Goal: Task Accomplishment & Management: Use online tool/utility

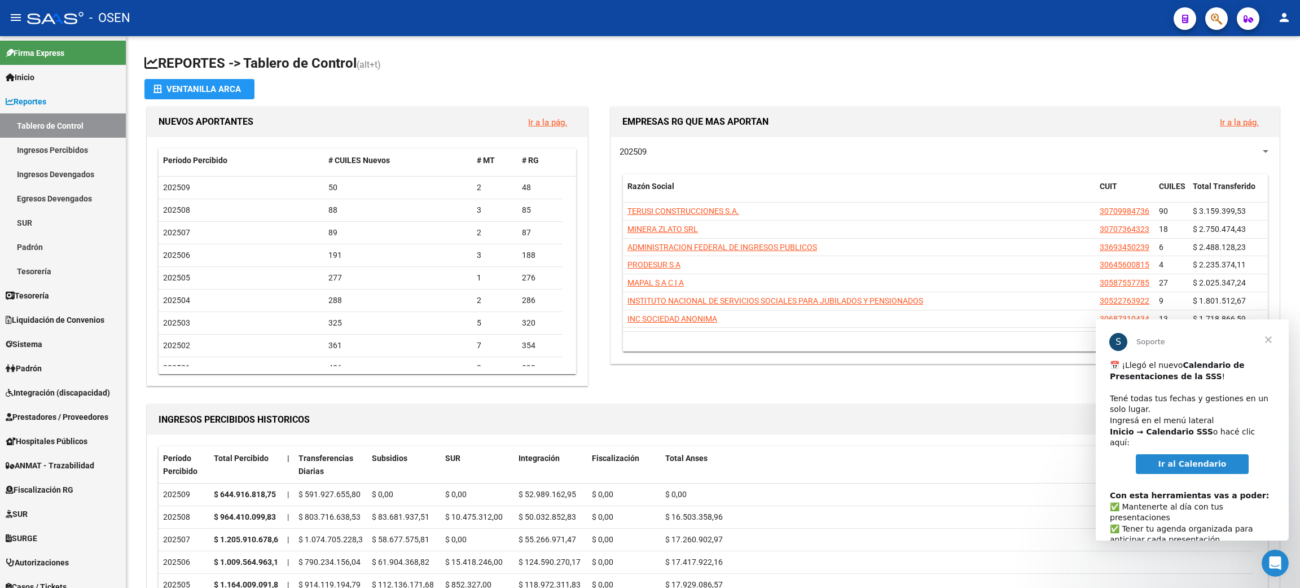
click at [1272, 337] on span "Cerrar" at bounding box center [1268, 339] width 41 height 41
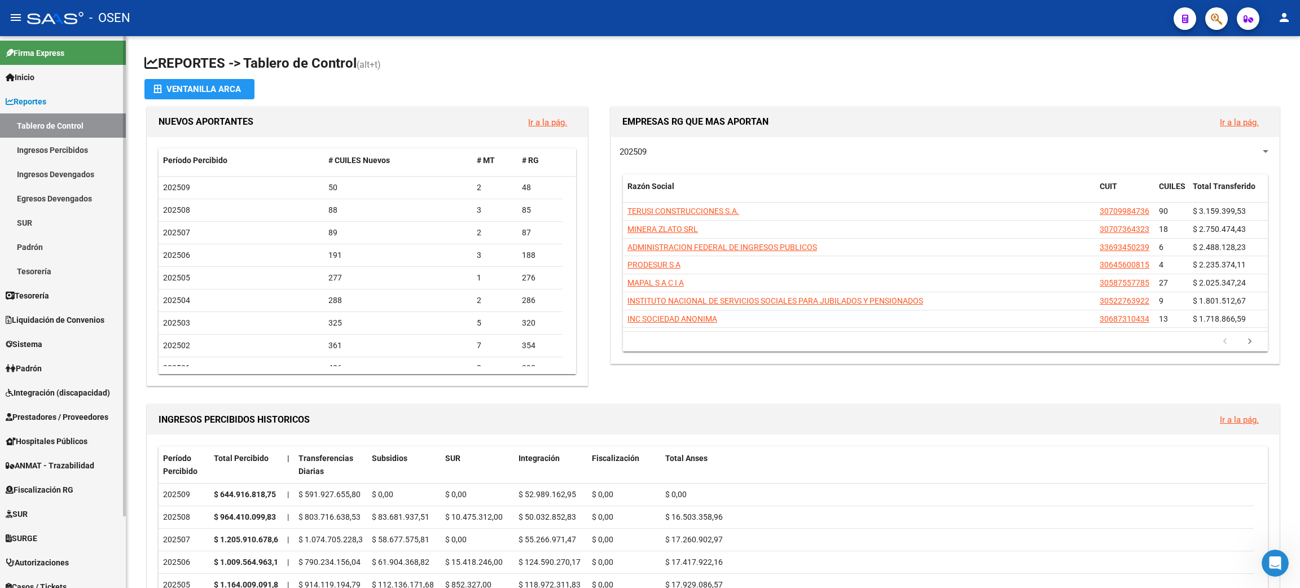
click at [23, 141] on link "Ingresos Percibidos" at bounding box center [63, 150] width 126 height 24
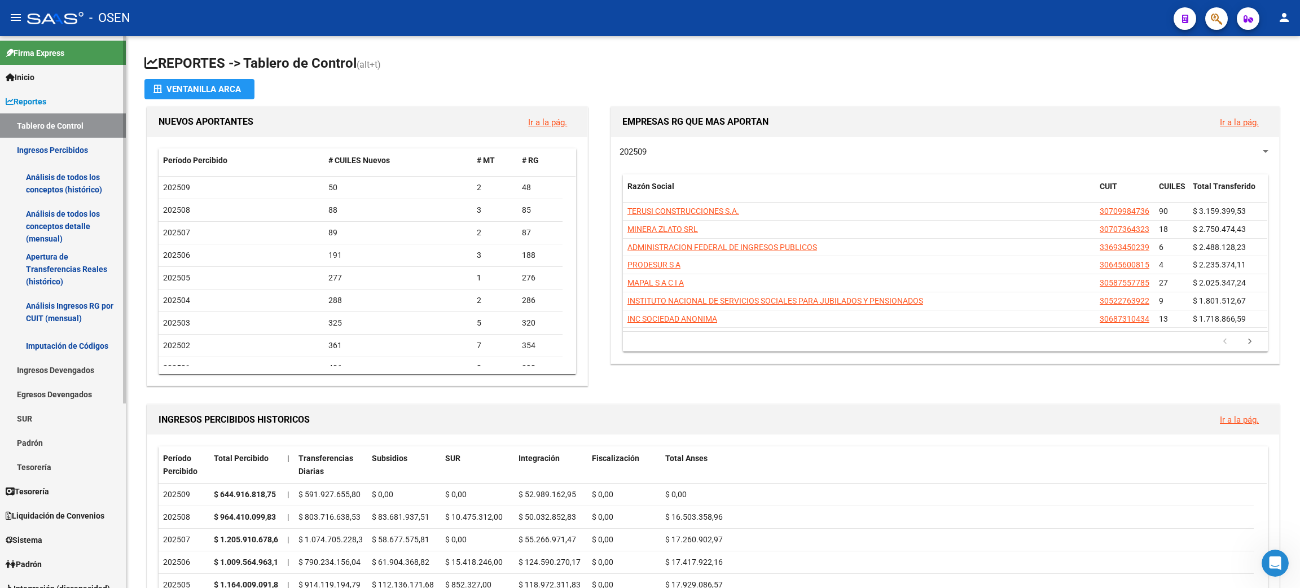
click at [76, 222] on link "Análisis de todos los conceptos detalle (mensual)" at bounding box center [63, 226] width 126 height 43
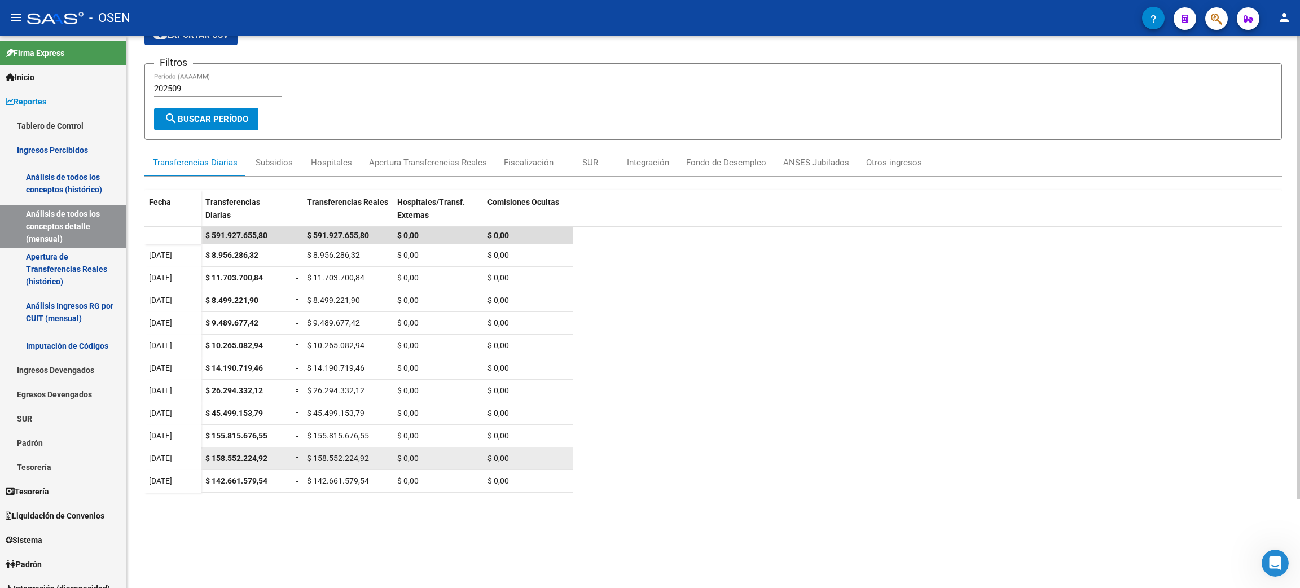
scroll to position [85, 0]
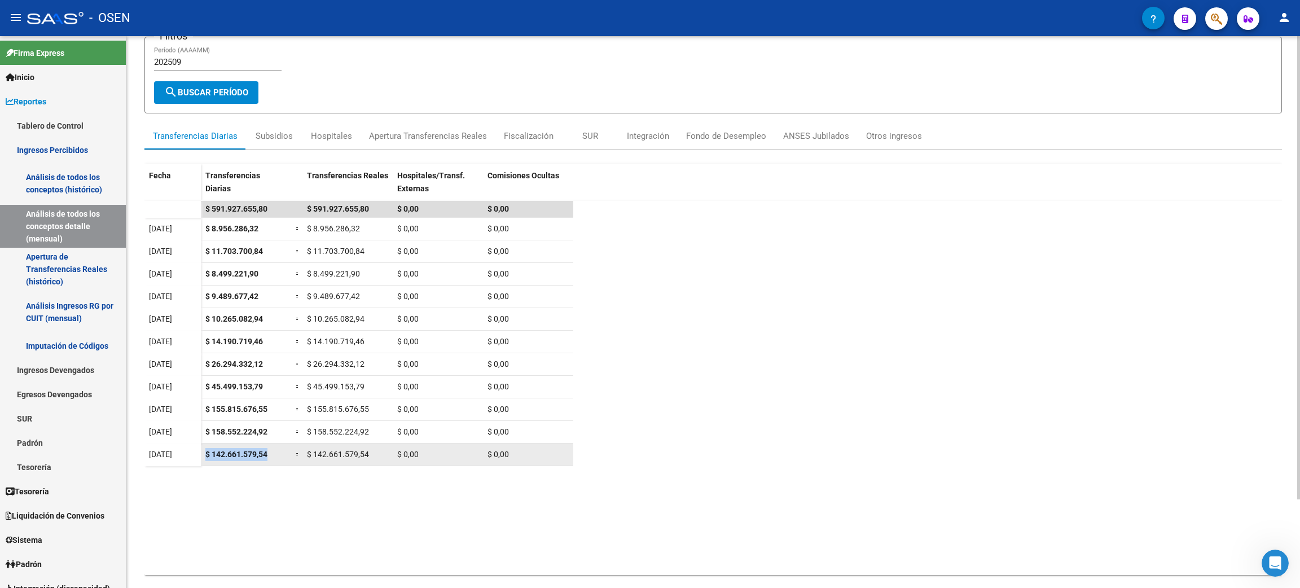
drag, startPoint x: 205, startPoint y: 457, endPoint x: 276, endPoint y: 458, distance: 70.6
click at [276, 458] on div "$ 142.661.579,54" at bounding box center [245, 454] width 81 height 13
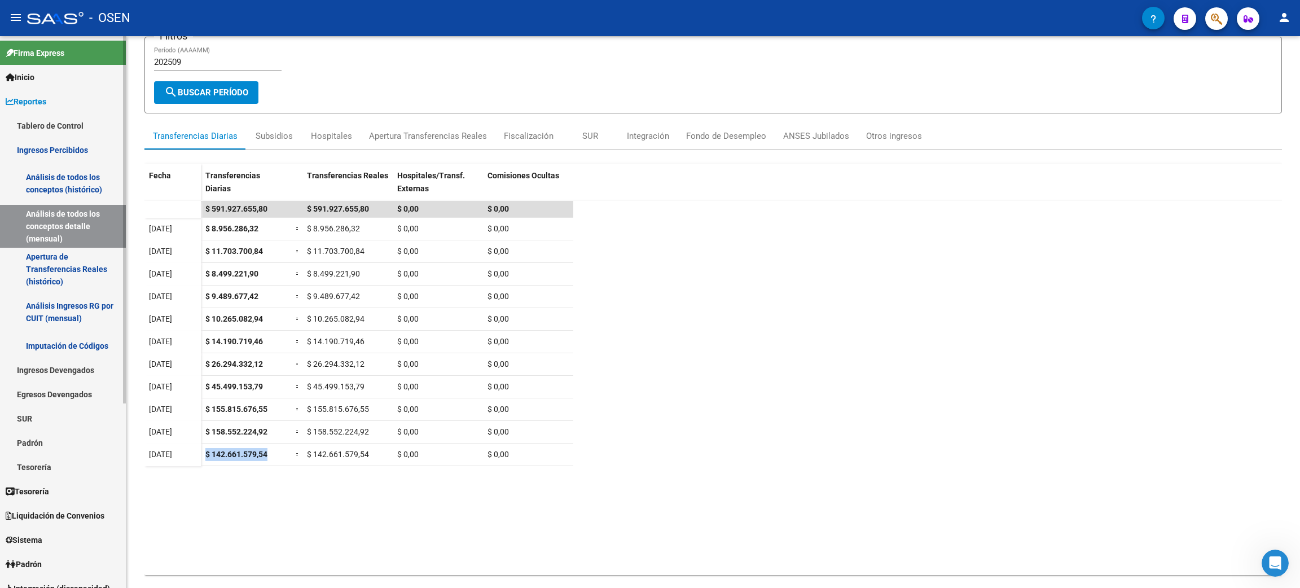
click at [69, 107] on link "Reportes" at bounding box center [63, 101] width 126 height 24
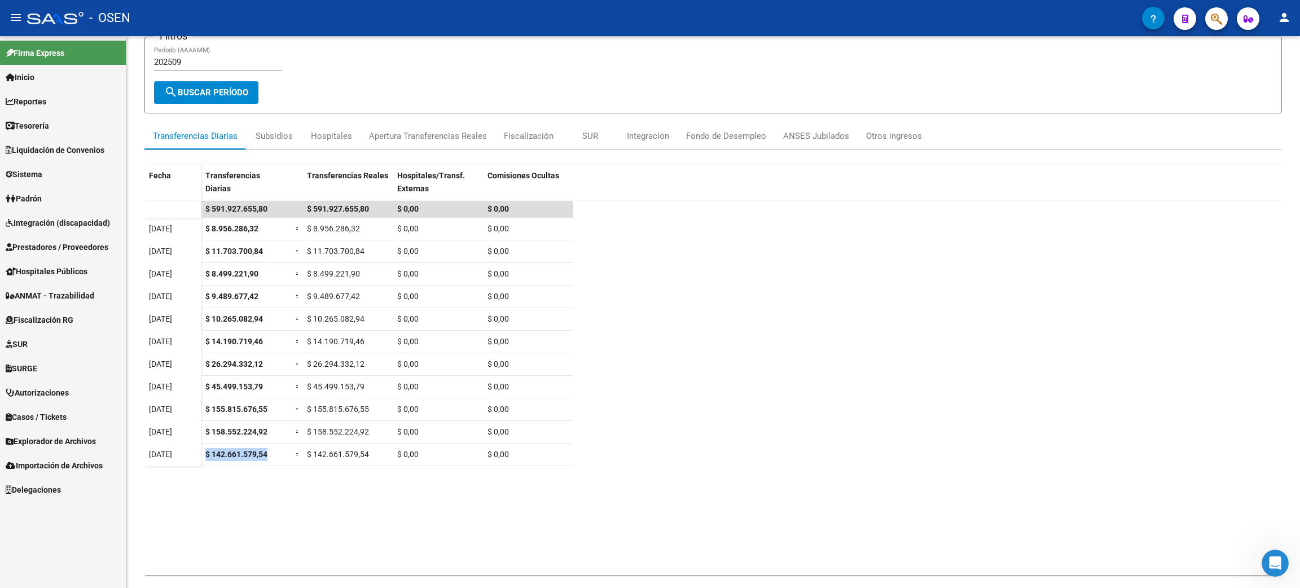
click at [99, 122] on link "Tesorería" at bounding box center [63, 125] width 126 height 24
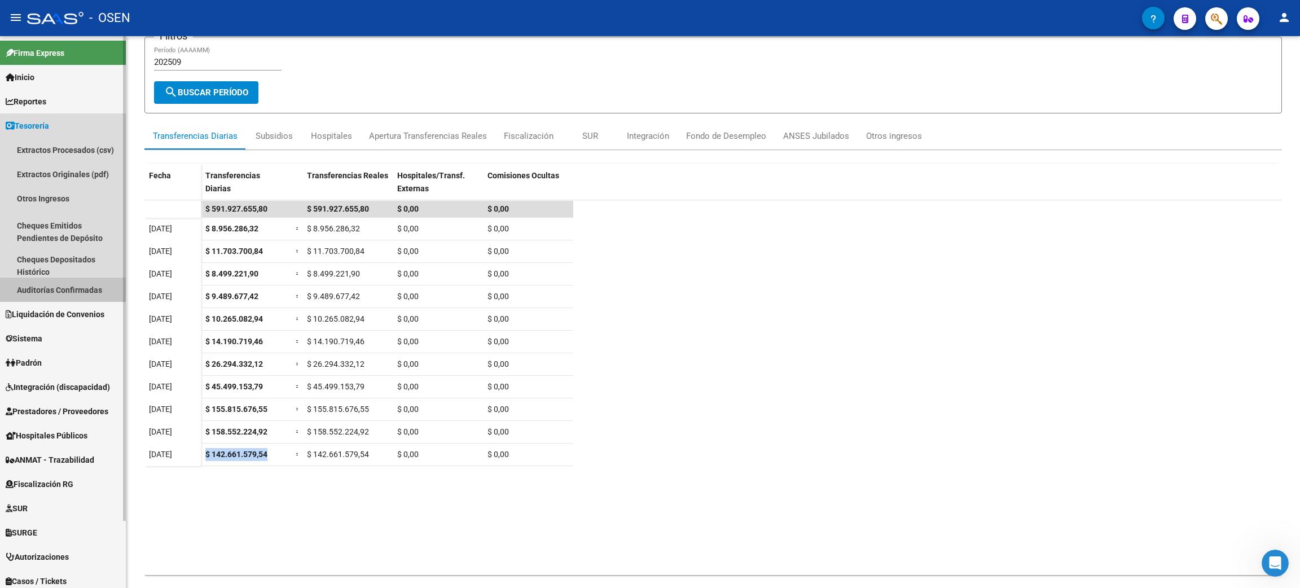
click at [76, 295] on link "Auditorías Confirmadas" at bounding box center [63, 290] width 126 height 24
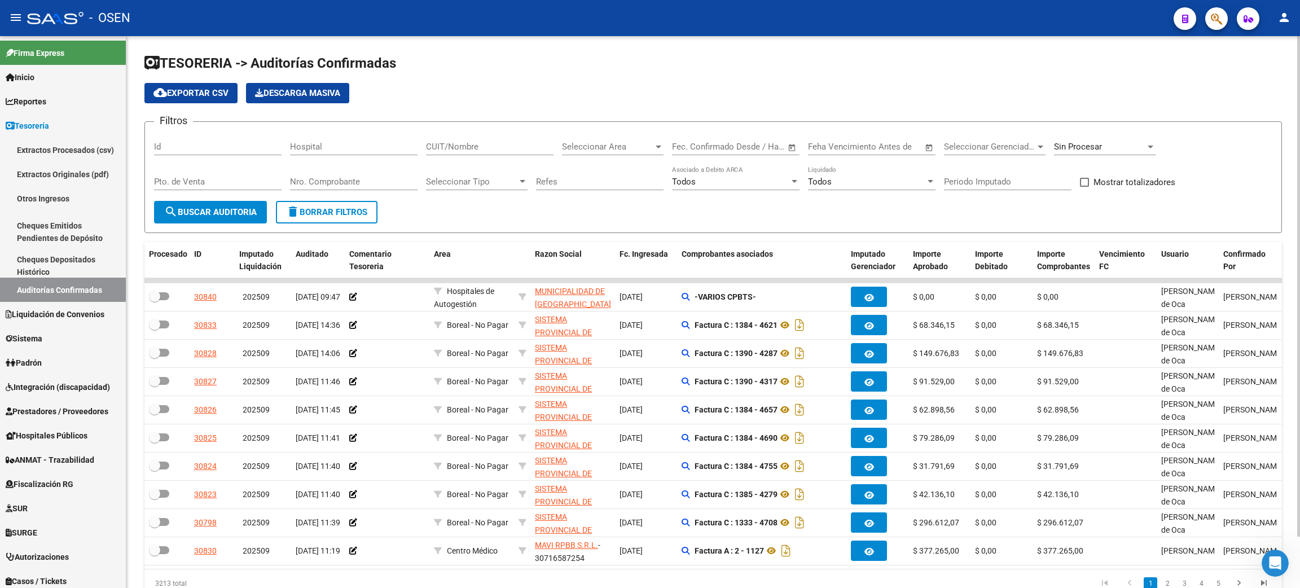
click at [513, 147] on input "CUIT/Nombre" at bounding box center [490, 147] width 128 height 10
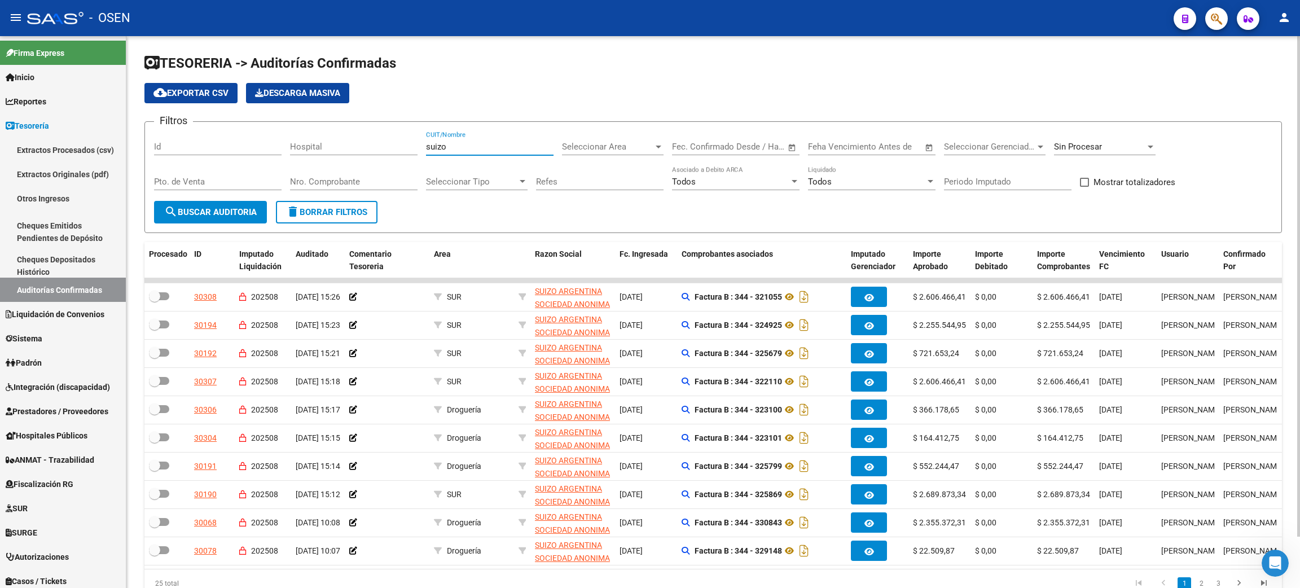
type input "suizo"
click at [1092, 178] on label "Mostrar totalizadores" at bounding box center [1127, 183] width 95 height 14
click at [1085, 187] on input "Mostrar totalizadores" at bounding box center [1084, 187] width 1 height 1
checkbox input "true"
click at [218, 212] on span "search Buscar Auditoria" at bounding box center [210, 212] width 93 height 10
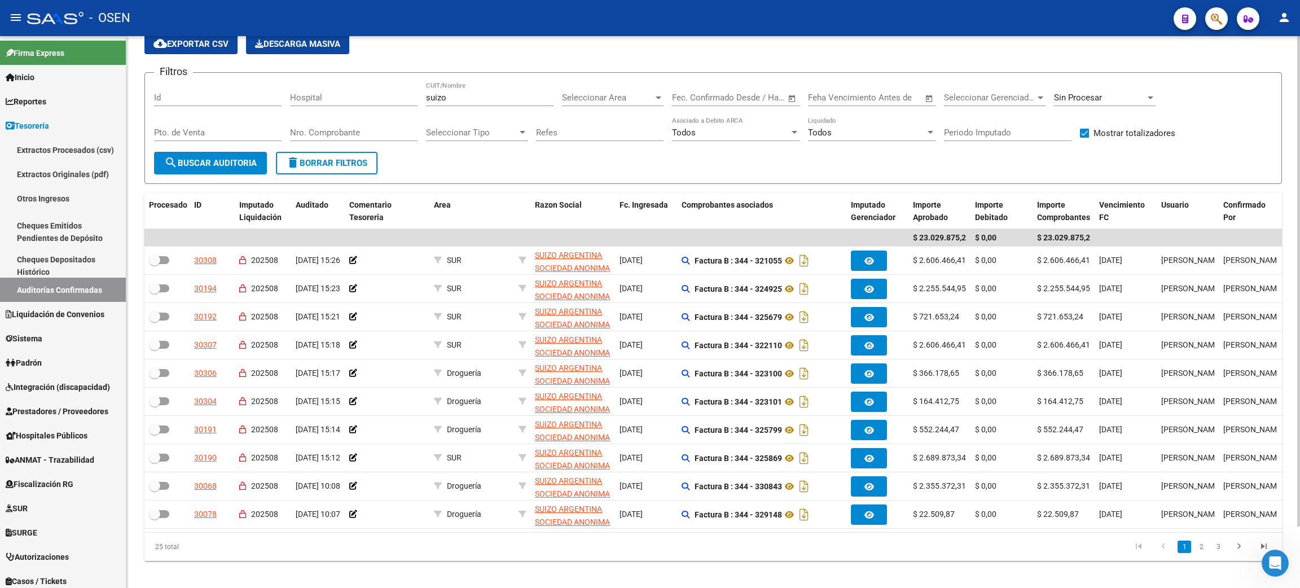
scroll to position [69, 0]
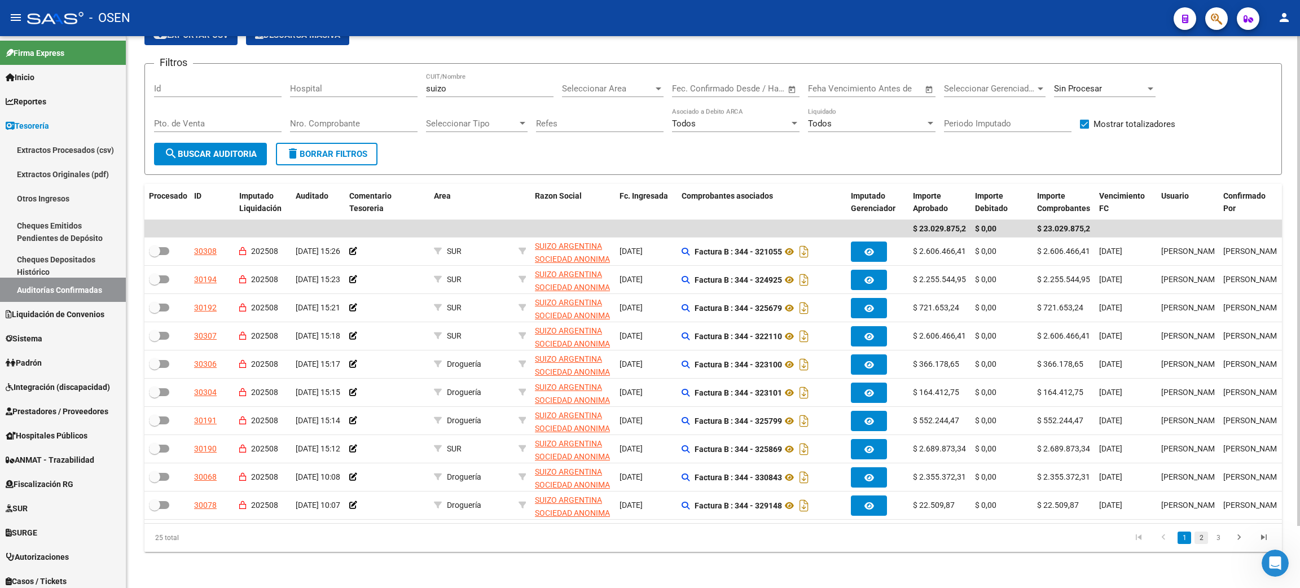
click at [1203, 542] on link "2" at bounding box center [1202, 538] width 14 height 12
click at [1180, 537] on link "1" at bounding box center [1185, 538] width 14 height 12
click at [62, 94] on link "Reportes" at bounding box center [63, 101] width 126 height 24
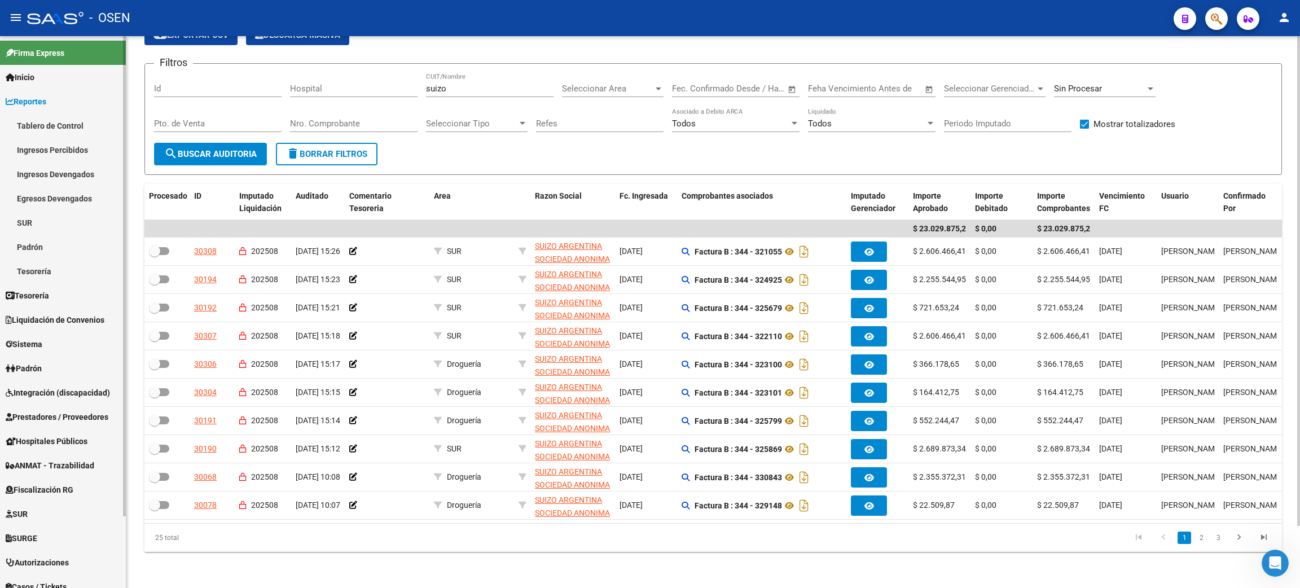
click at [71, 152] on link "Ingresos Percibidos" at bounding box center [63, 150] width 126 height 24
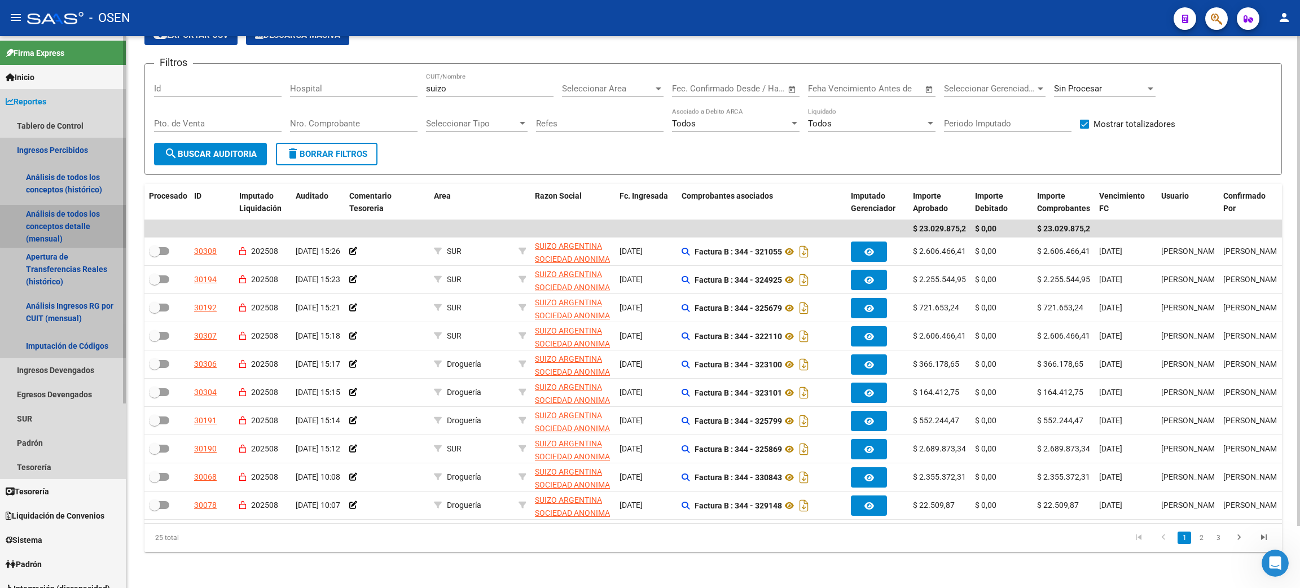
click at [73, 217] on link "Análisis de todos los conceptos detalle (mensual)" at bounding box center [63, 226] width 126 height 43
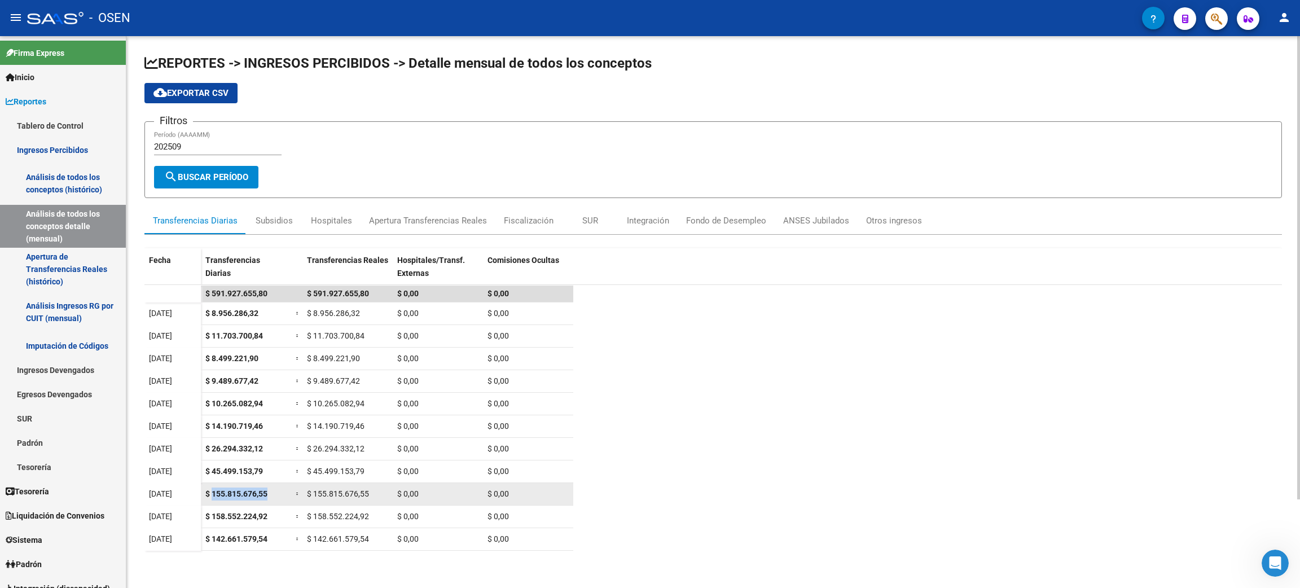
drag, startPoint x: 211, startPoint y: 490, endPoint x: 292, endPoint y: 493, distance: 81.3
click at [292, 493] on div "$ 155.815.676,55 = $ 155.815.676,55 $ 0,00 $ 0,00" at bounding box center [387, 494] width 372 height 23
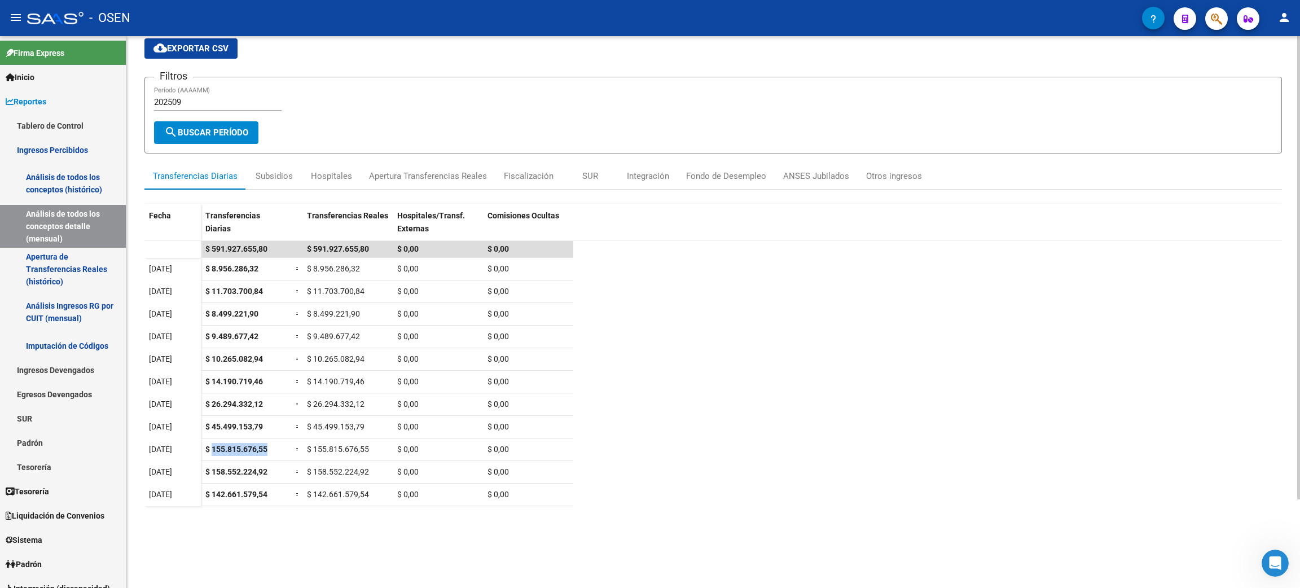
scroll to position [85, 0]
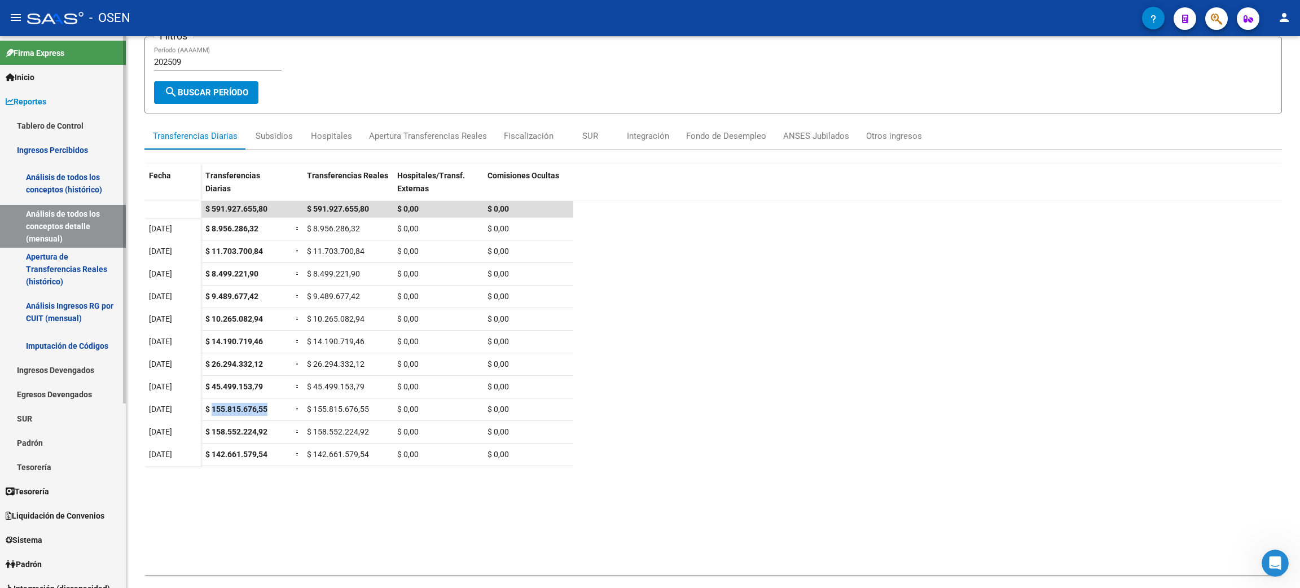
click at [97, 108] on link "Reportes" at bounding box center [63, 101] width 126 height 24
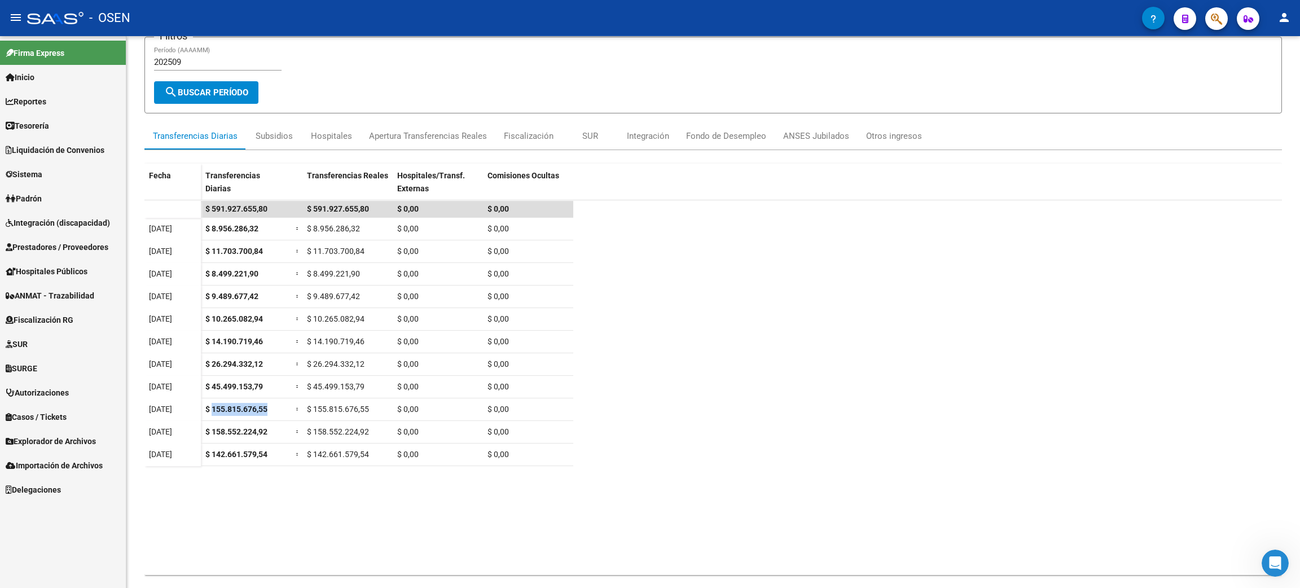
click at [59, 246] on span "Prestadores / Proveedores" at bounding box center [57, 247] width 103 height 12
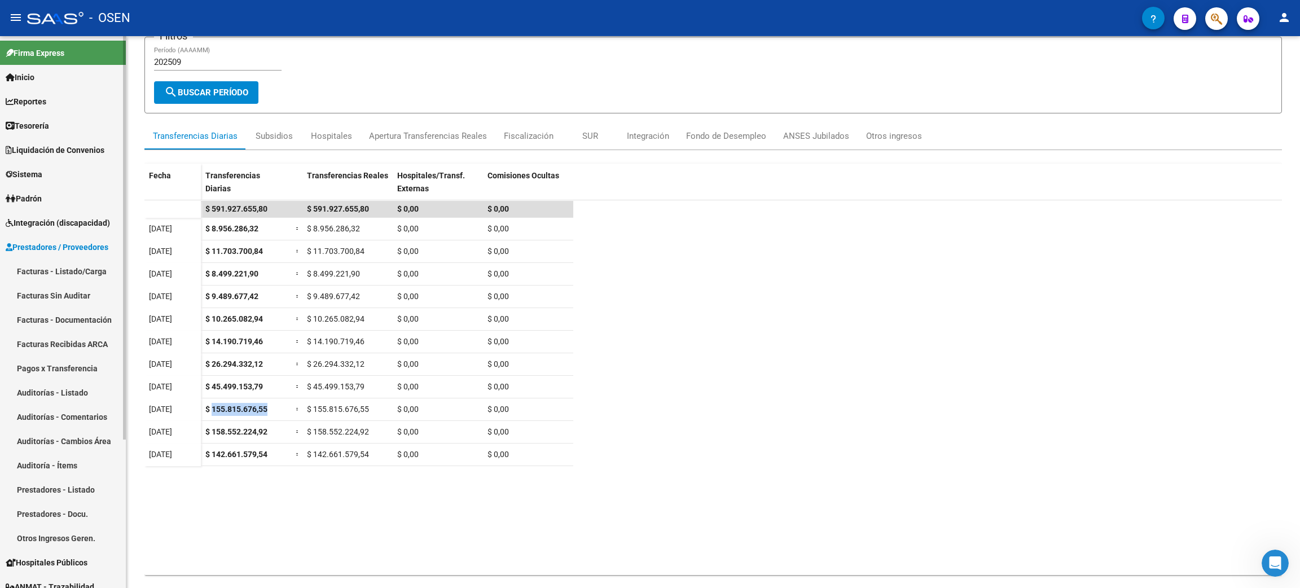
click at [101, 272] on link "Facturas - Listado/Carga" at bounding box center [63, 271] width 126 height 24
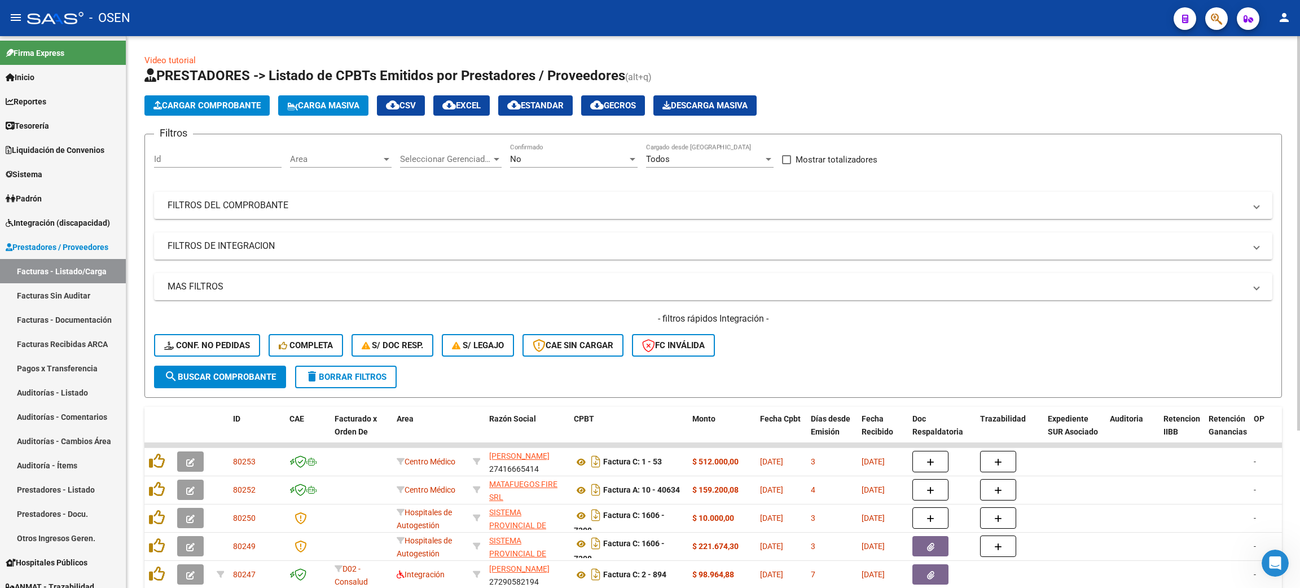
click at [315, 155] on span "Area" at bounding box center [335, 159] width 91 height 10
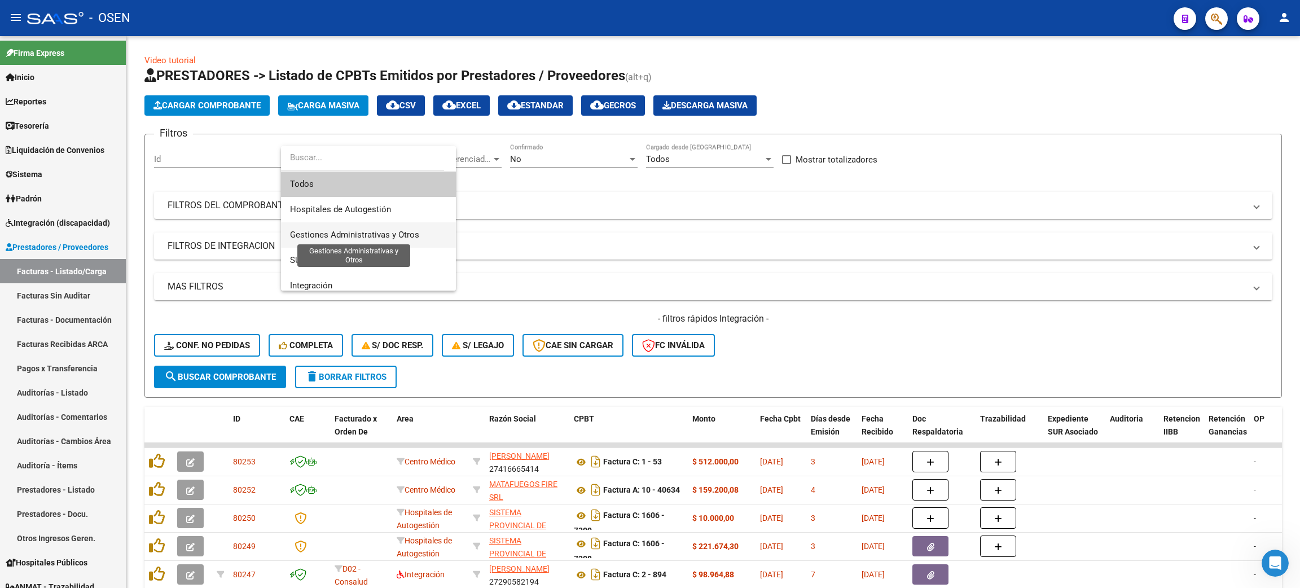
click at [369, 236] on span "Gestiones Administrativas y Otros" at bounding box center [354, 235] width 129 height 10
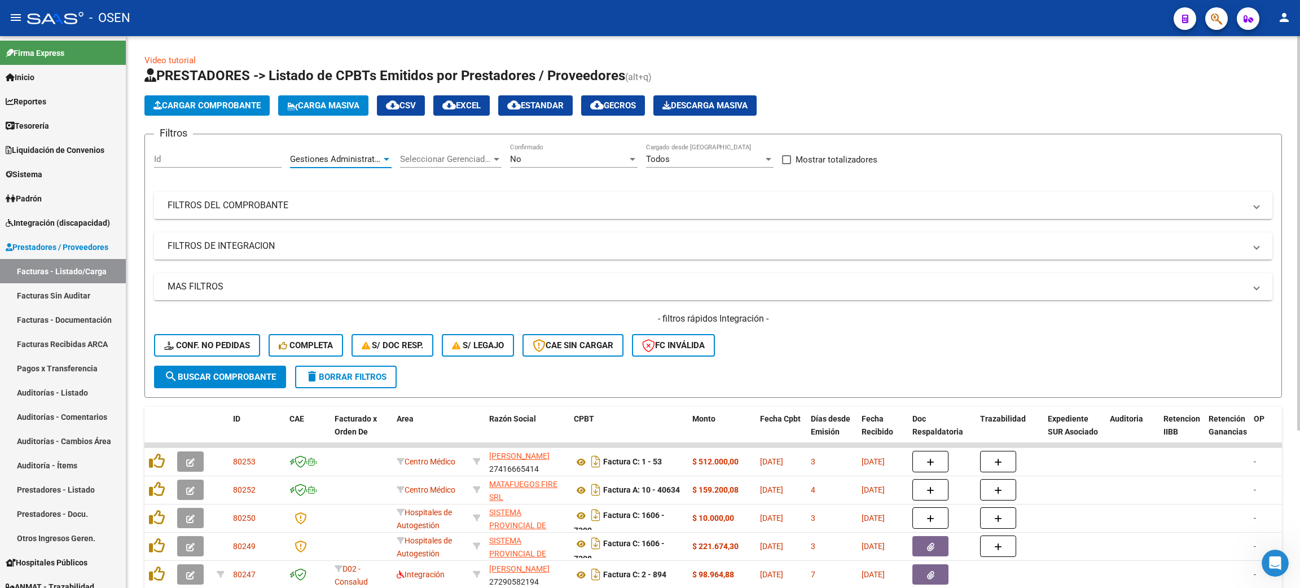
click at [257, 376] on span "search Buscar Comprobante" at bounding box center [220, 377] width 112 height 10
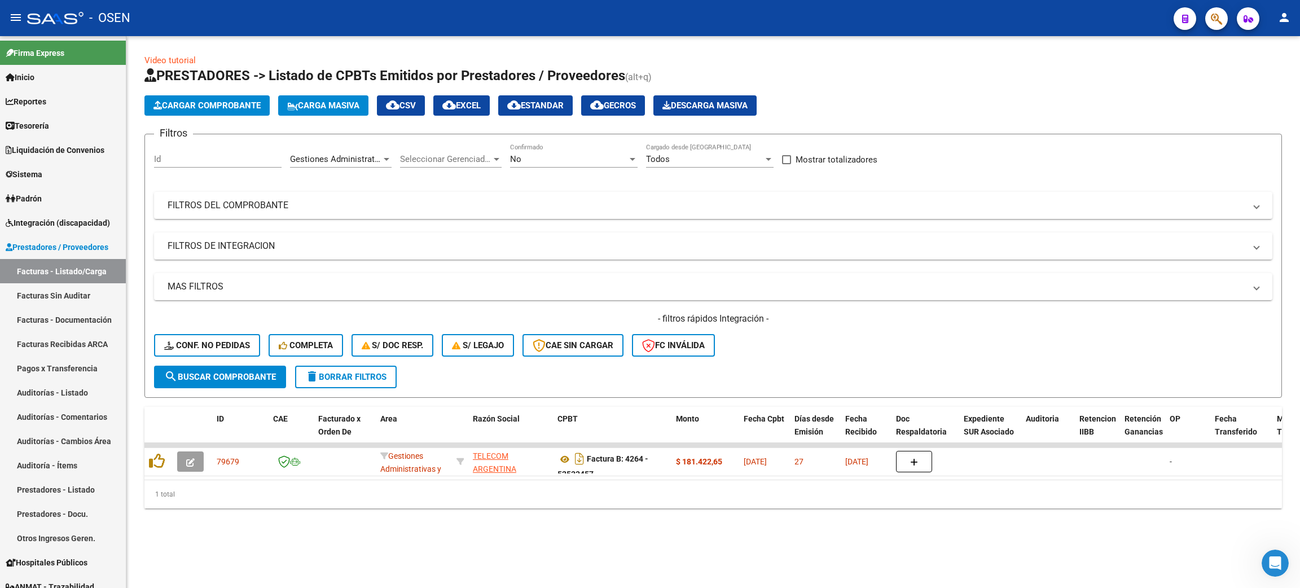
click at [336, 164] on div "Gestiones Administrativas y Otros Area" at bounding box center [341, 155] width 102 height 24
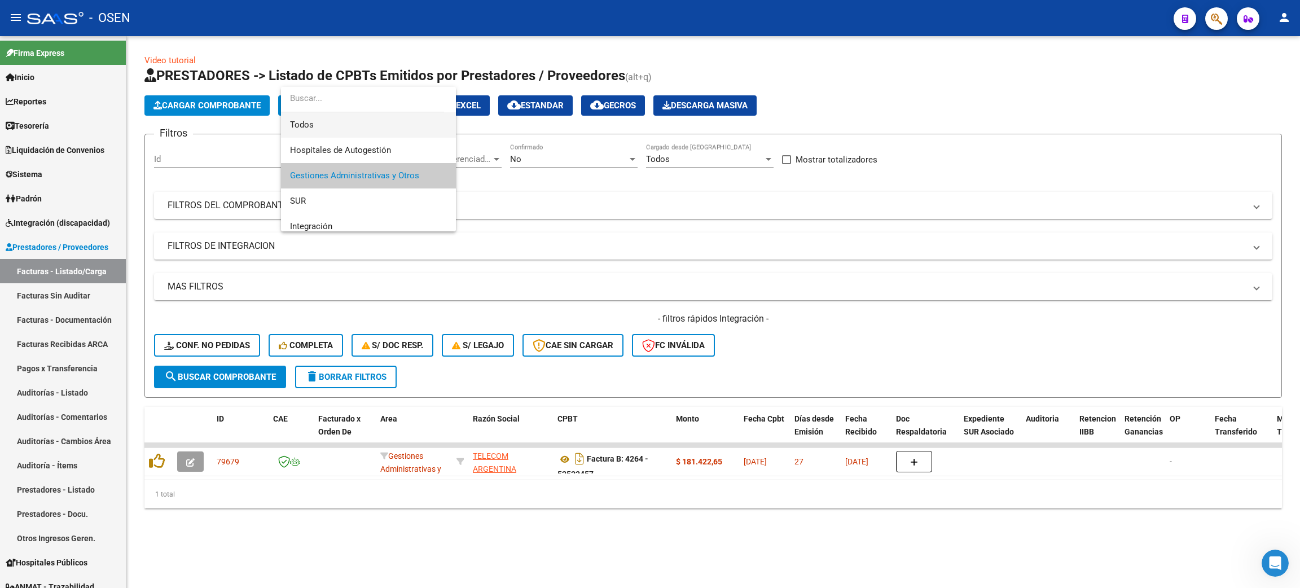
click at [334, 125] on span "Todos" at bounding box center [368, 124] width 157 height 25
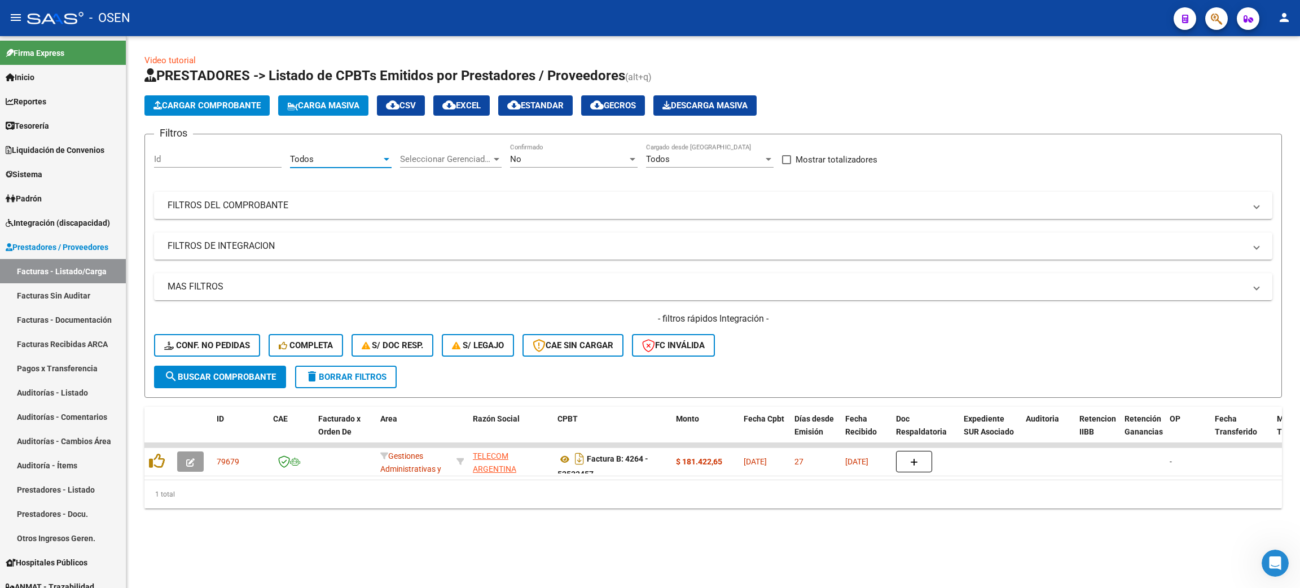
click at [345, 155] on div "Todos" at bounding box center [335, 159] width 91 height 10
click at [387, 222] on span "Convenio Desregulación" at bounding box center [368, 226] width 157 height 25
click at [233, 379] on span "search Buscar Comprobante" at bounding box center [220, 377] width 112 height 10
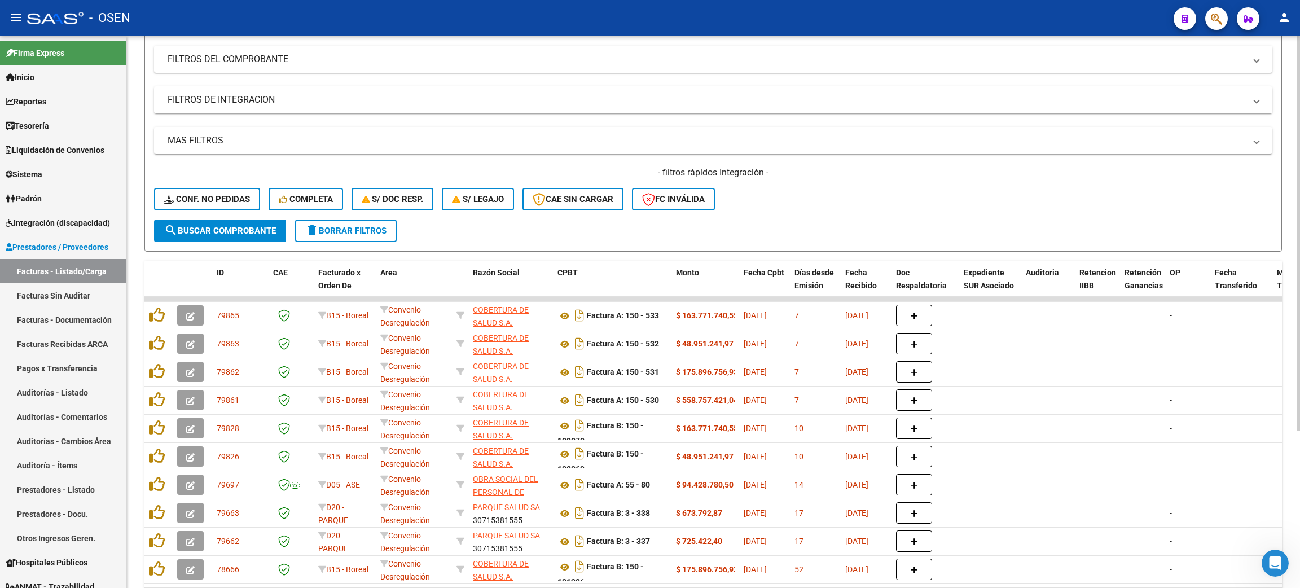
scroll to position [169, 0]
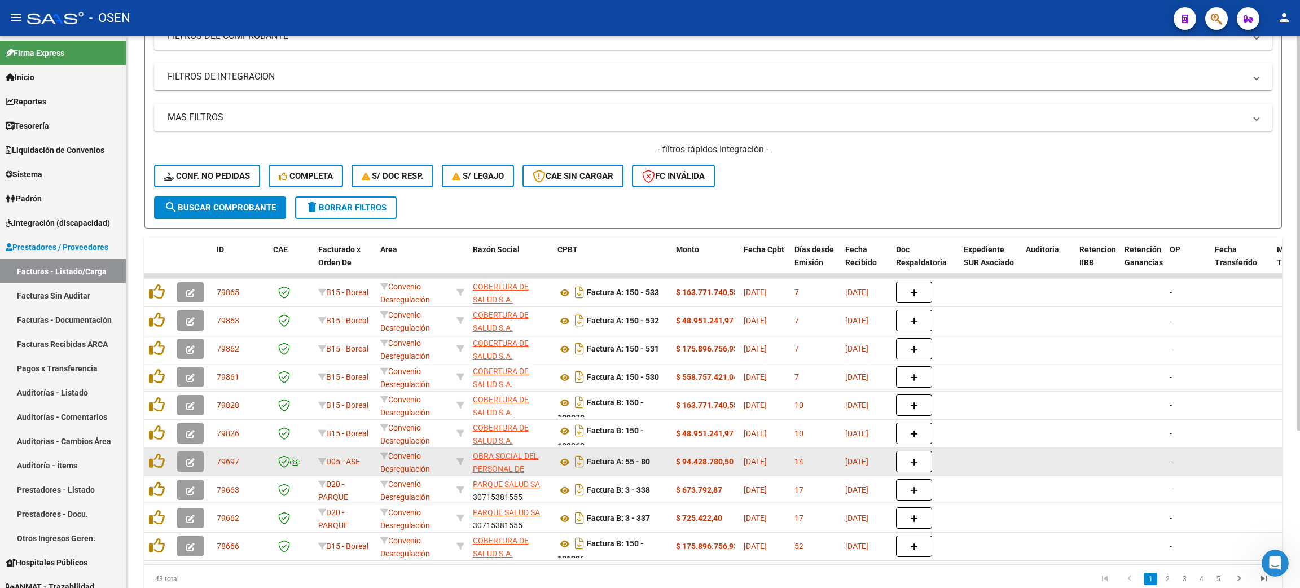
click at [181, 453] on button "button" at bounding box center [190, 462] width 27 height 20
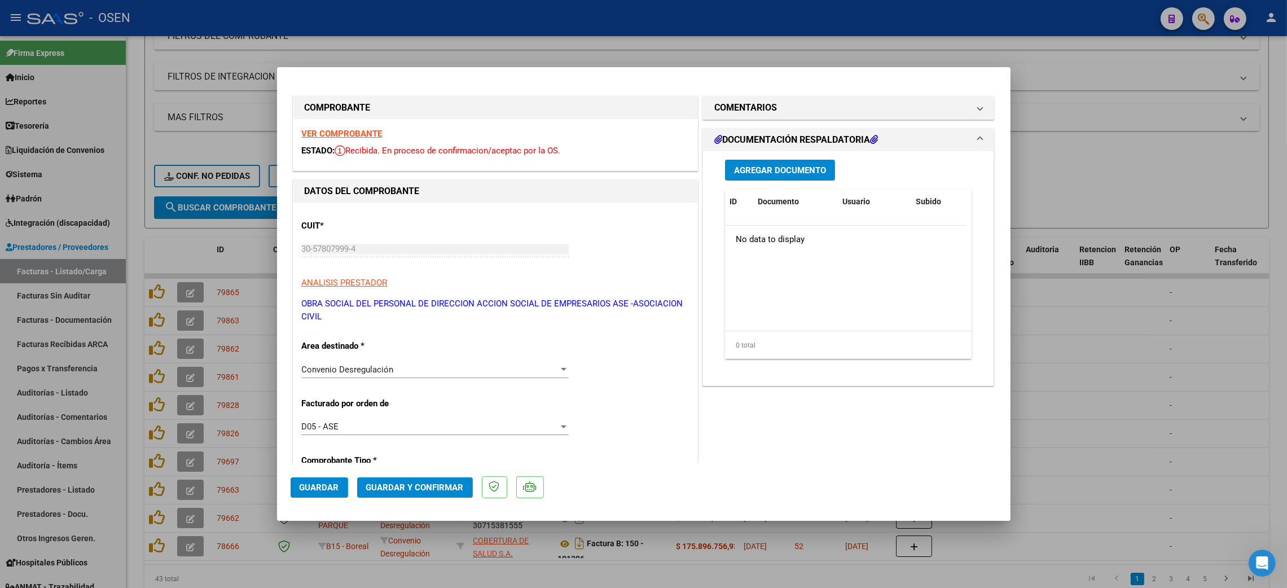
click at [378, 481] on button "Guardar y Confirmar" at bounding box center [415, 487] width 116 height 20
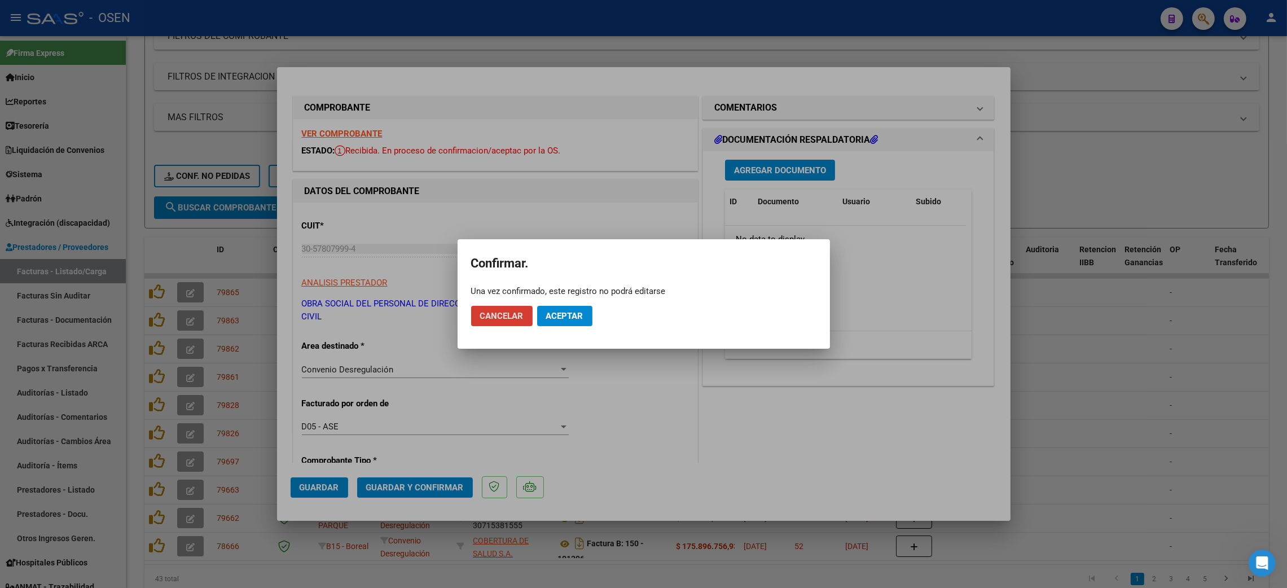
click at [578, 317] on span "Aceptar" at bounding box center [564, 316] width 37 height 10
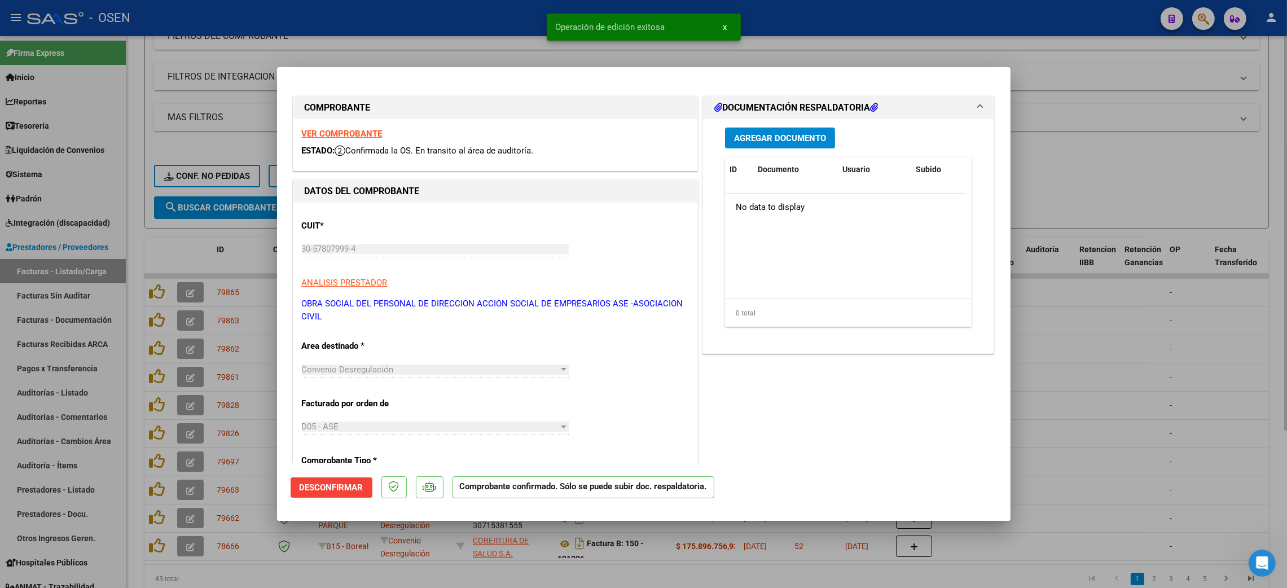
drag, startPoint x: 618, startPoint y: 575, endPoint x: 665, endPoint y: 576, distance: 47.4
click at [619, 572] on div at bounding box center [643, 294] width 1287 height 588
type input "$ 0,00"
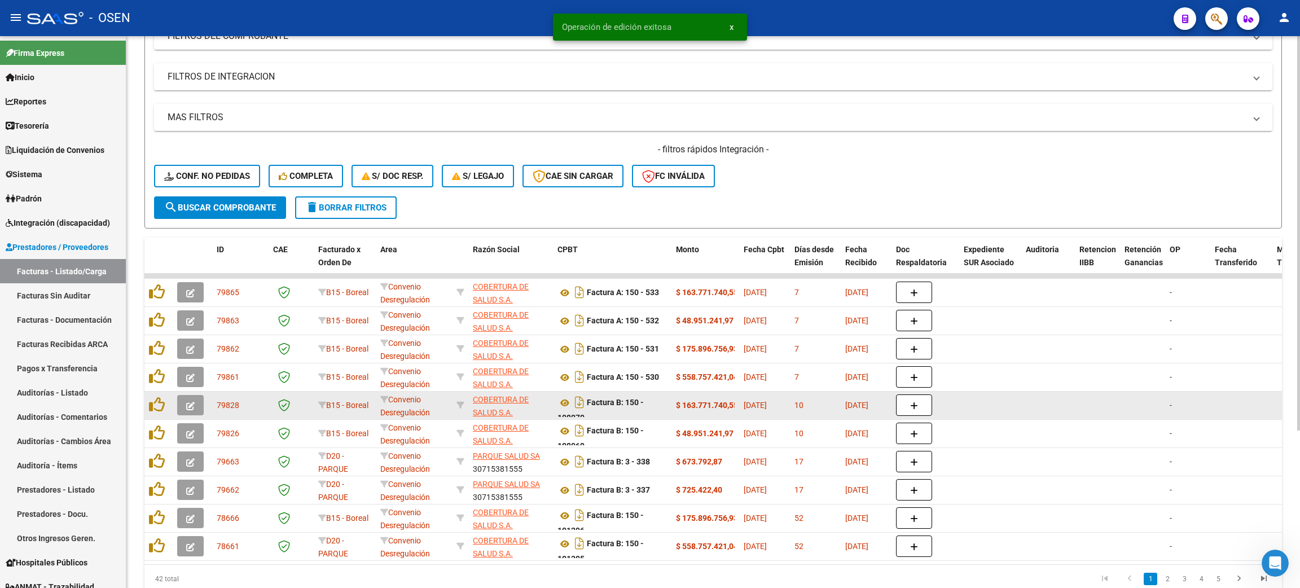
scroll to position [221, 0]
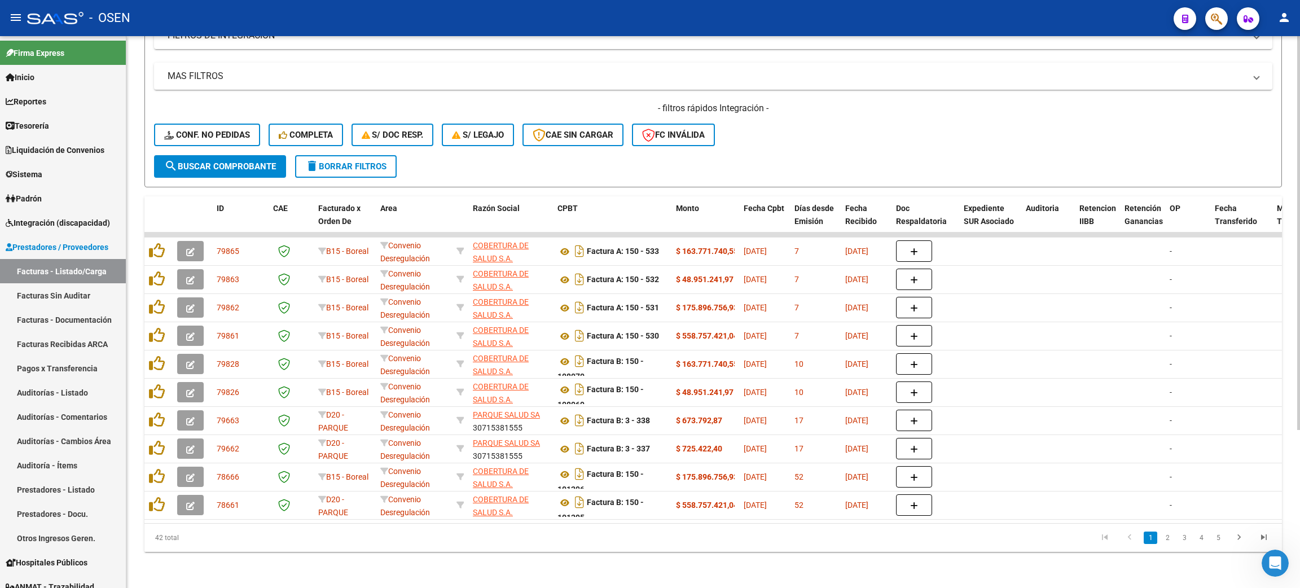
click at [1165, 545] on li "2" at bounding box center [1167, 537] width 17 height 19
click at [1166, 542] on link "2" at bounding box center [1168, 538] width 14 height 12
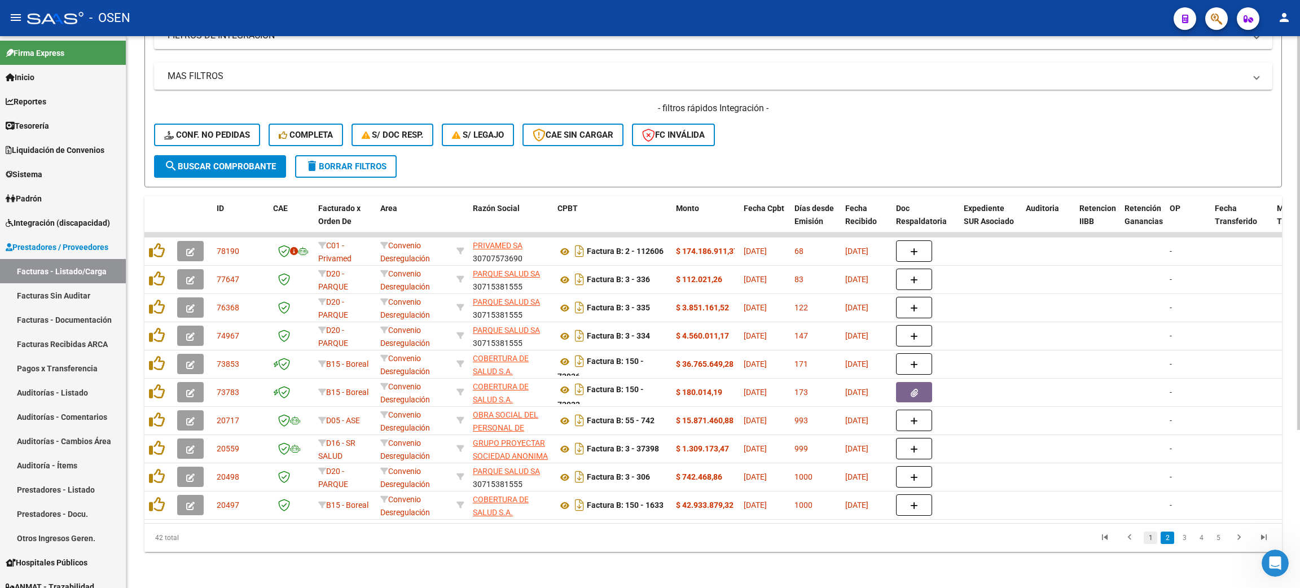
click at [1153, 542] on link "1" at bounding box center [1151, 538] width 14 height 12
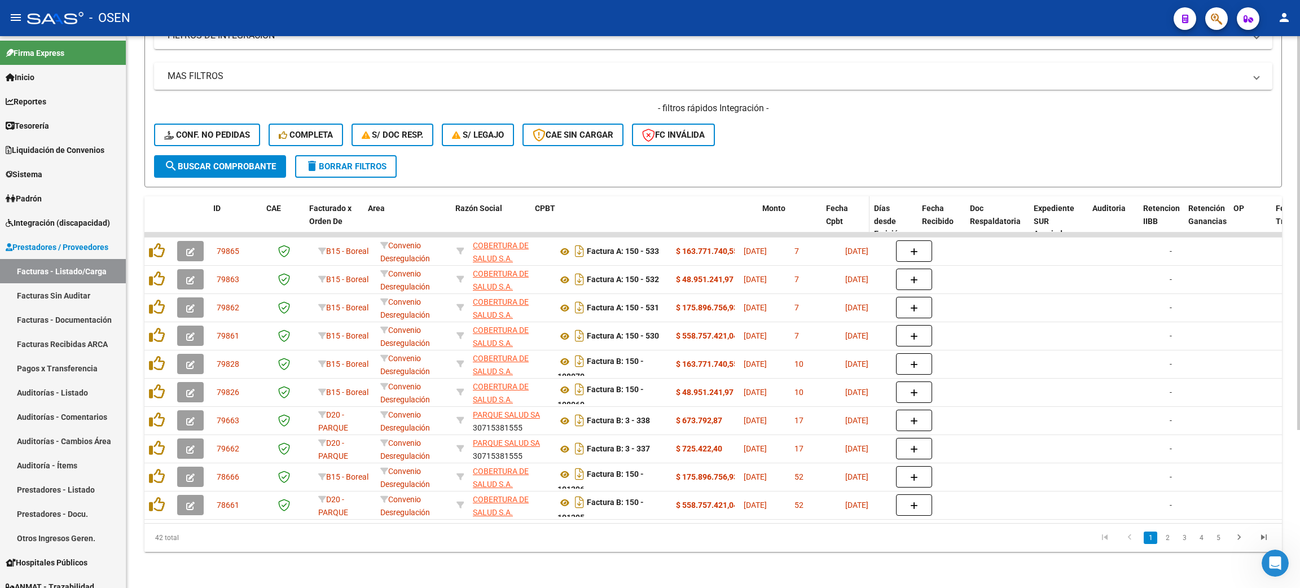
drag, startPoint x: 669, startPoint y: 208, endPoint x: 857, endPoint y: 203, distance: 188.6
click at [857, 203] on div "ID CAE Facturado x Orden De Area Razón Social CPBT Monto Fecha Cpbt Días desde …" at bounding box center [1224, 221] width 2161 height 50
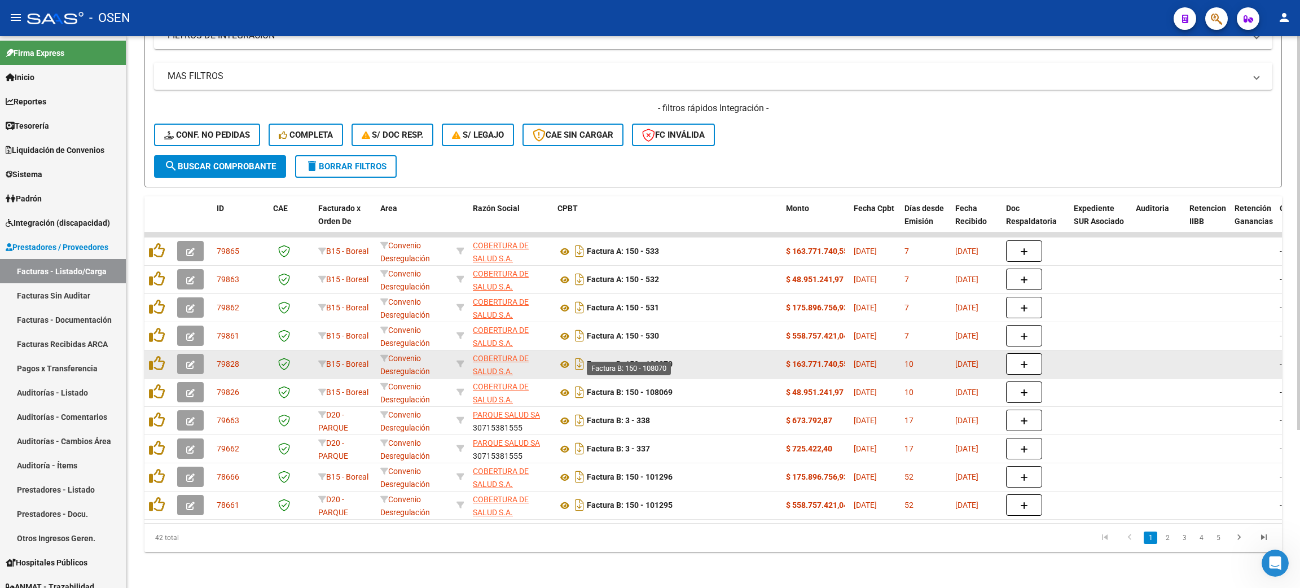
drag, startPoint x: 594, startPoint y: 350, endPoint x: 655, endPoint y: 351, distance: 61.0
click at [655, 360] on strong "Factura B: 150 - 108070" at bounding box center [630, 364] width 86 height 9
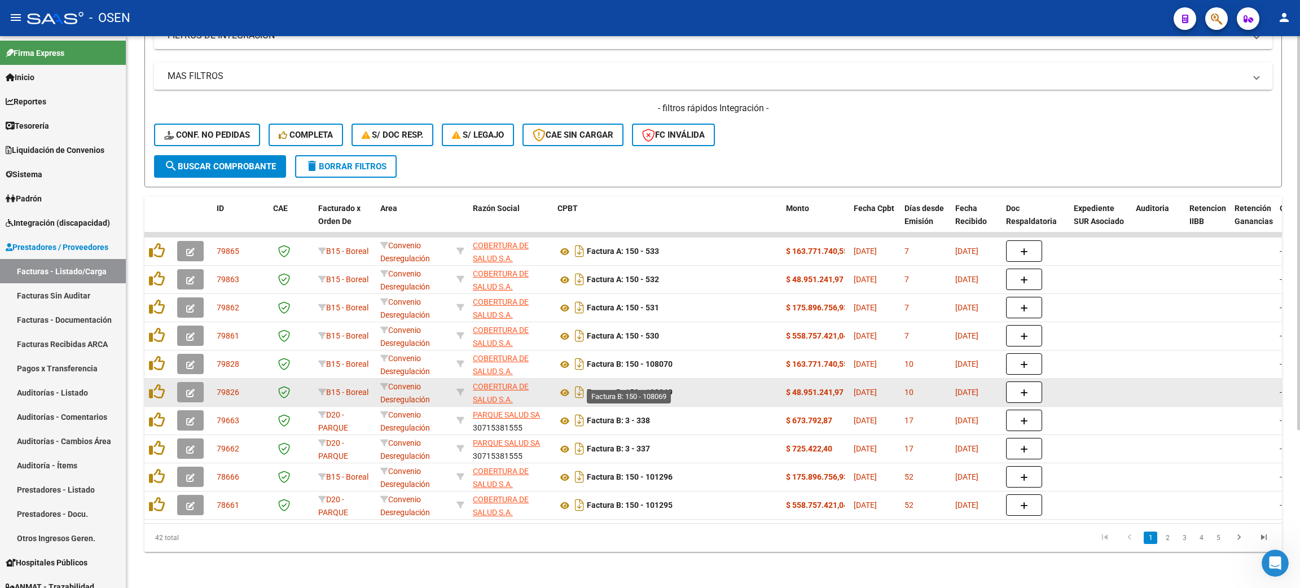
drag, startPoint x: 594, startPoint y: 380, endPoint x: 671, endPoint y: 378, distance: 77.4
click at [671, 388] on strong "Factura B: 150 - 108069" at bounding box center [630, 392] width 86 height 9
drag, startPoint x: 597, startPoint y: 351, endPoint x: 683, endPoint y: 376, distance: 90.4
click at [683, 376] on datatable-scroller "79865 B15 - Boreal Convenio Desregulación COBERTURA DE SALUD S.A. 30707761896 F…" at bounding box center [713, 376] width 1138 height 287
drag, startPoint x: 662, startPoint y: 382, endPoint x: 644, endPoint y: 374, distance: 19.5
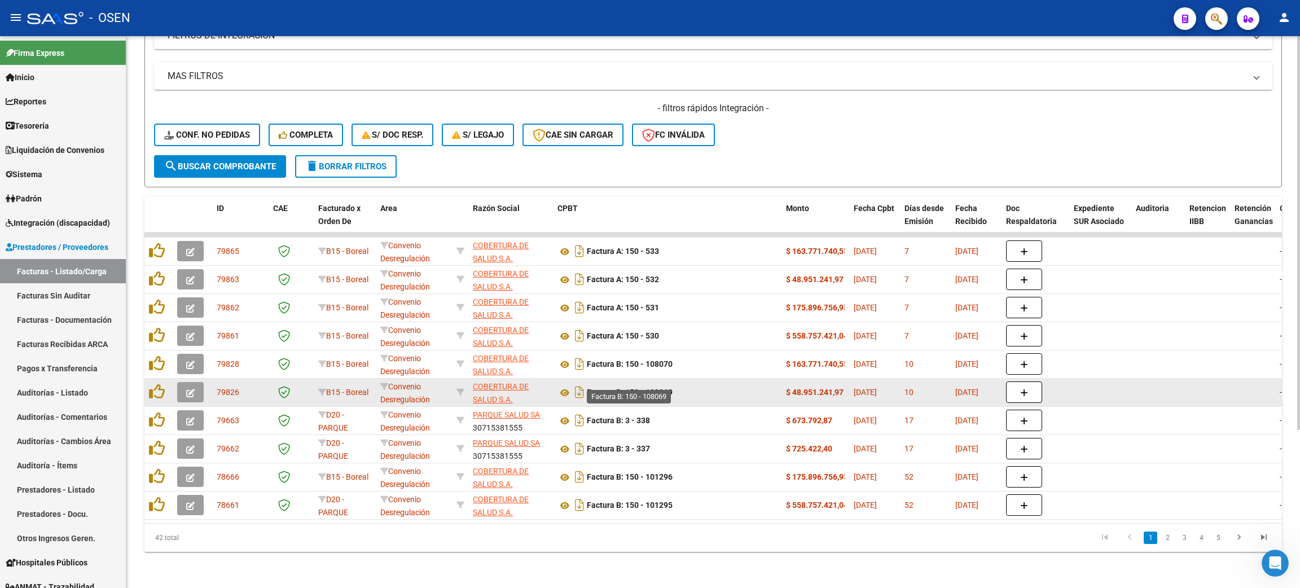
click at [663, 388] on strong "Factura B: 150 - 108069" at bounding box center [630, 392] width 86 height 9
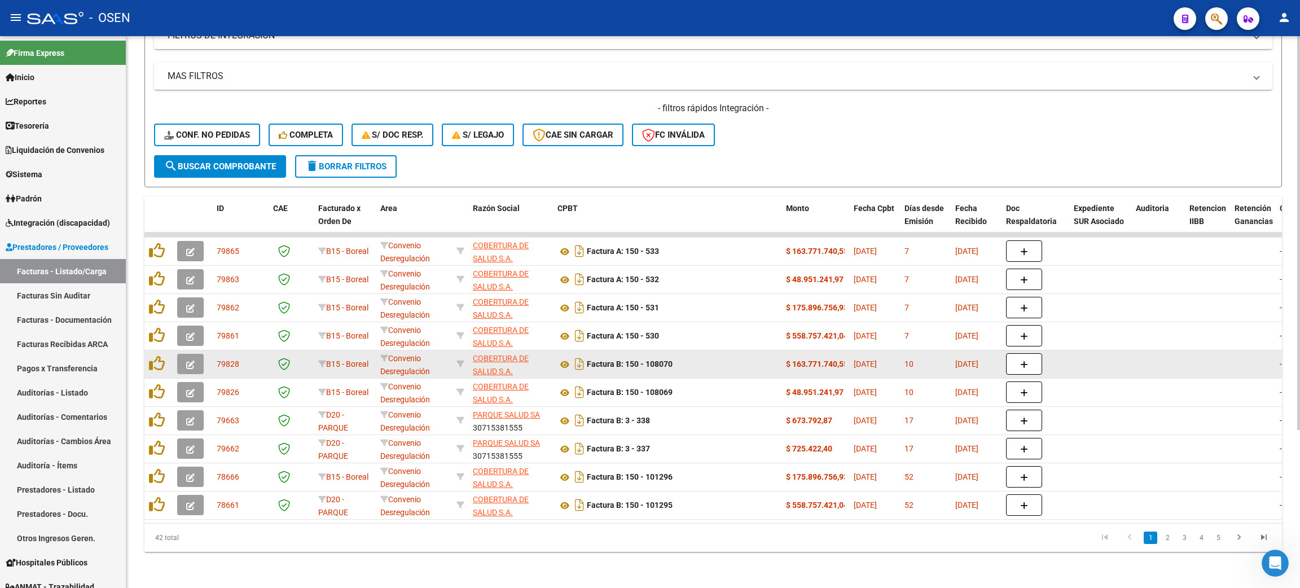
click at [612, 360] on strong "Factura B: 150 - 108070" at bounding box center [630, 364] width 86 height 9
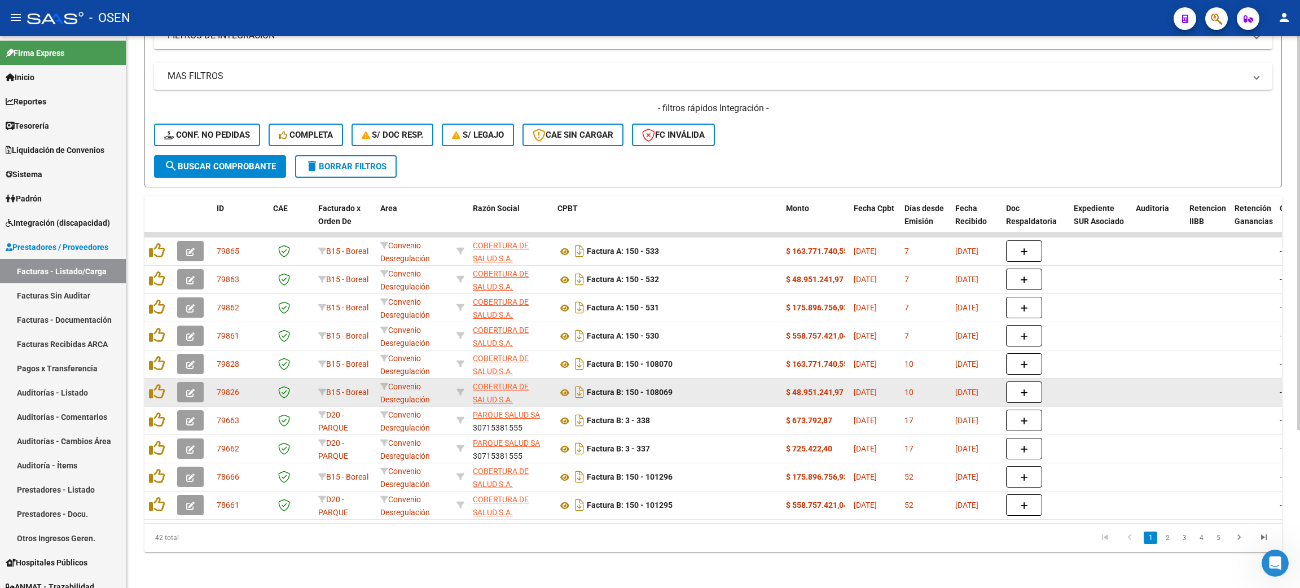
drag, startPoint x: 595, startPoint y: 353, endPoint x: 677, endPoint y: 367, distance: 82.5
click at [677, 367] on datatable-scroller "79865 B15 - Boreal Convenio Desregulación COBERTURA DE SALUD S.A. 30707761896 F…" at bounding box center [713, 376] width 1138 height 287
click at [734, 393] on datatable-body-cell "Factura B: 150 - 108069" at bounding box center [667, 393] width 229 height 28
click at [729, 383] on div "Factura B: 150 - 108069" at bounding box center [668, 392] width 220 height 18
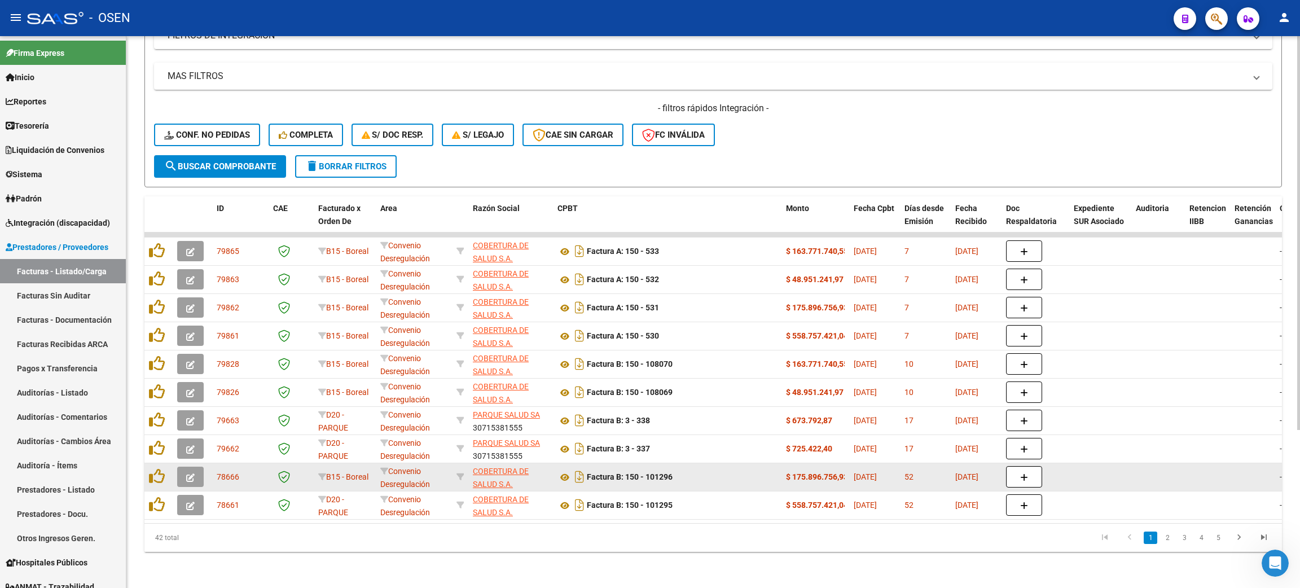
scroll to position [0, 0]
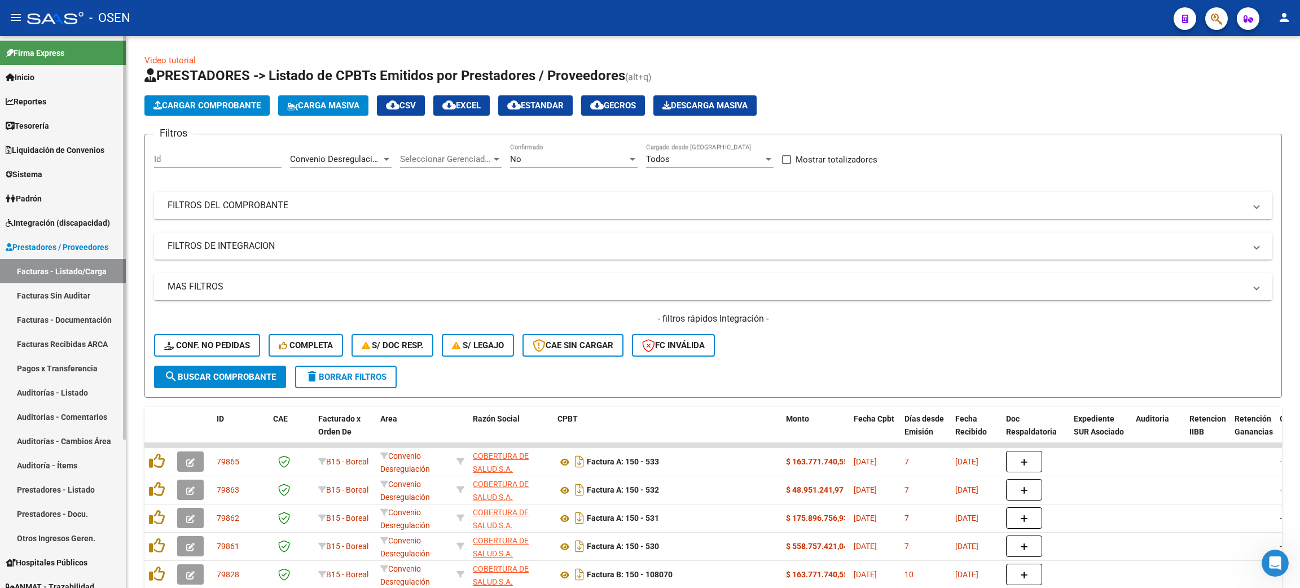
click at [67, 121] on link "Tesorería" at bounding box center [63, 125] width 126 height 24
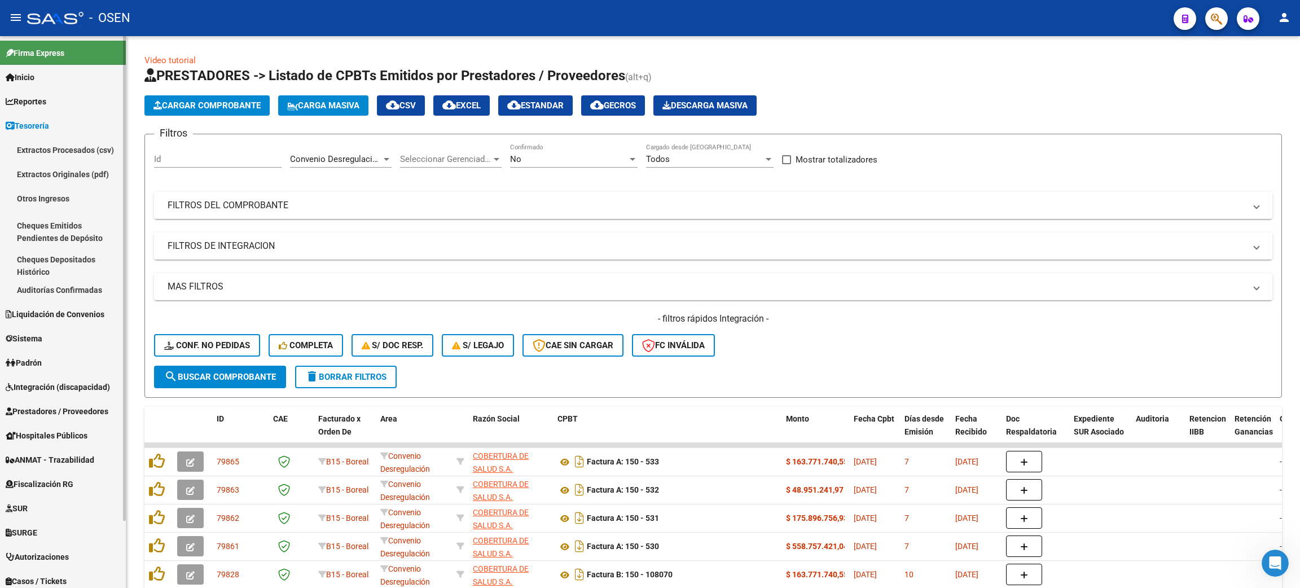
click at [58, 291] on link "Auditorías Confirmadas" at bounding box center [63, 290] width 126 height 24
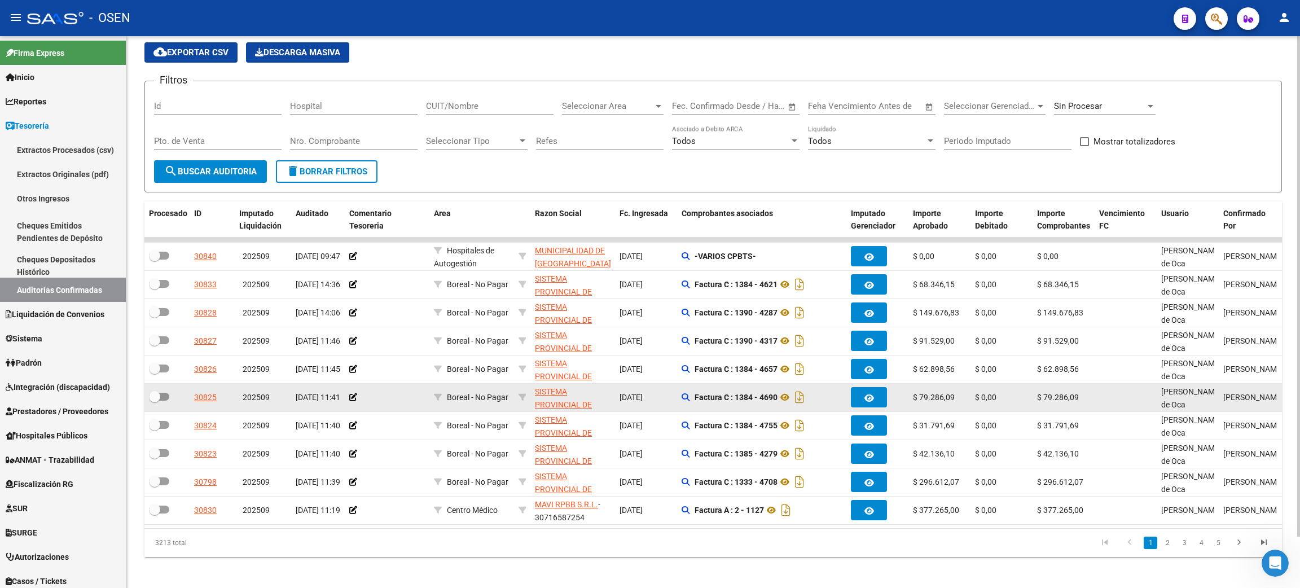
scroll to position [56, 0]
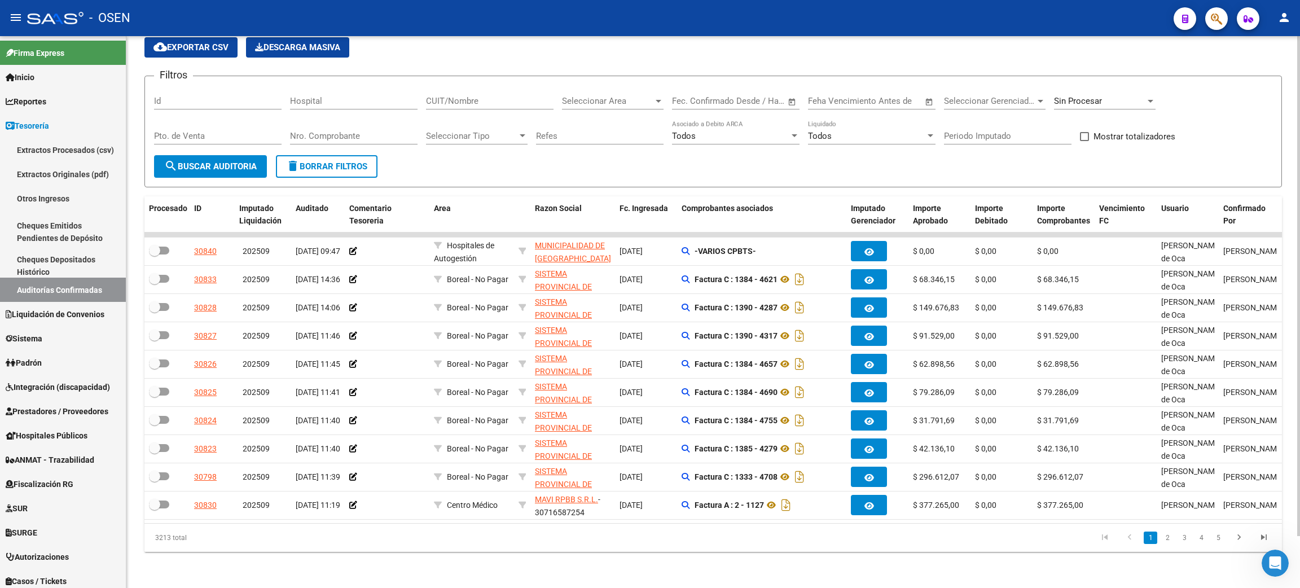
click at [496, 96] on input "CUIT/Nombre" at bounding box center [490, 101] width 128 height 10
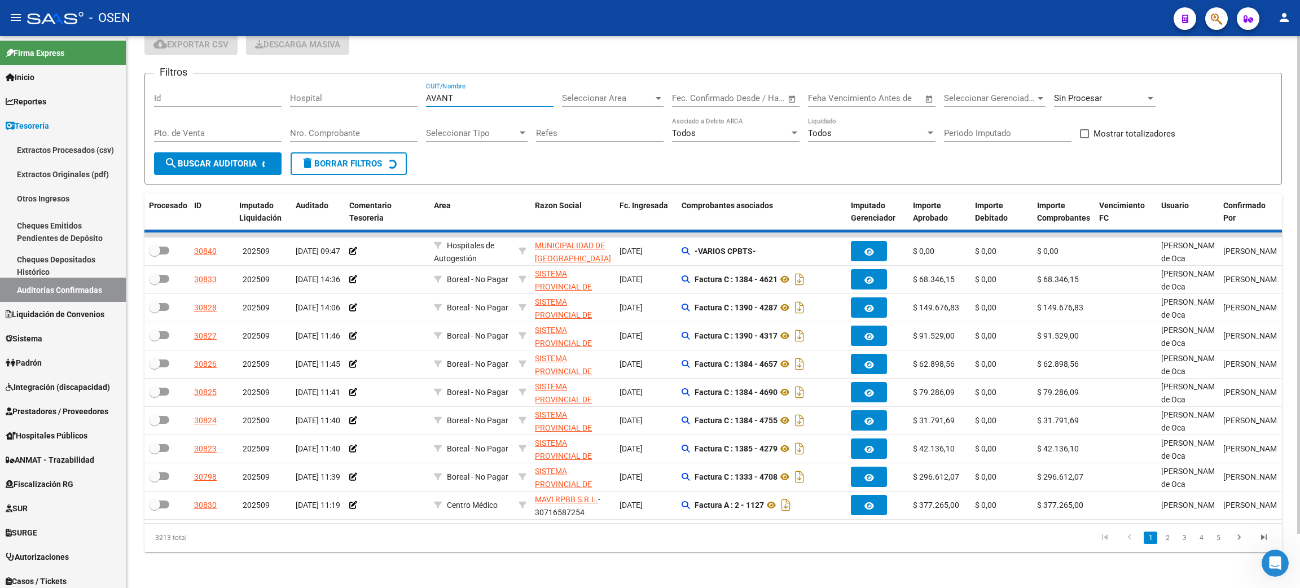
scroll to position [0, 0]
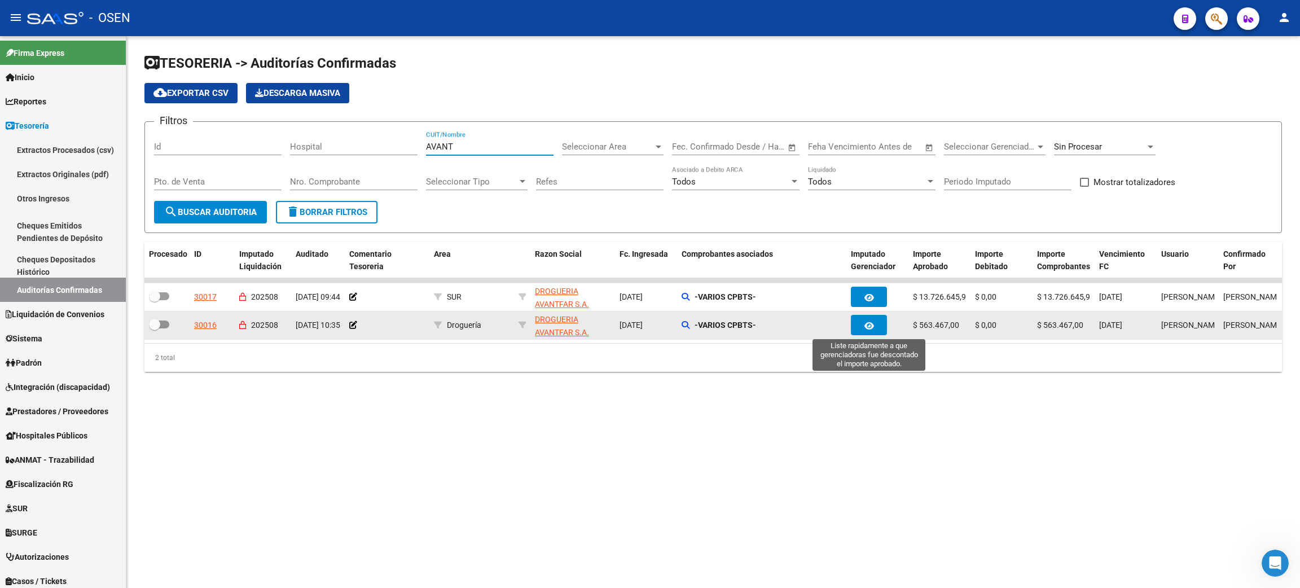
click at [875, 328] on button "button" at bounding box center [869, 325] width 36 height 20
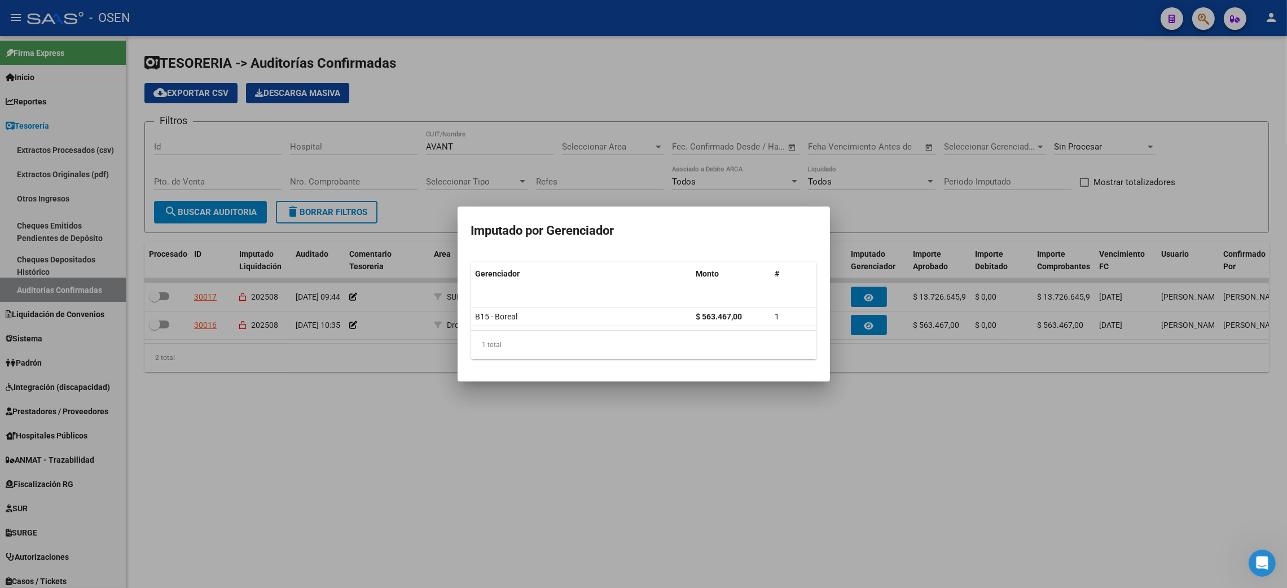
click at [993, 514] on div at bounding box center [643, 294] width 1287 height 588
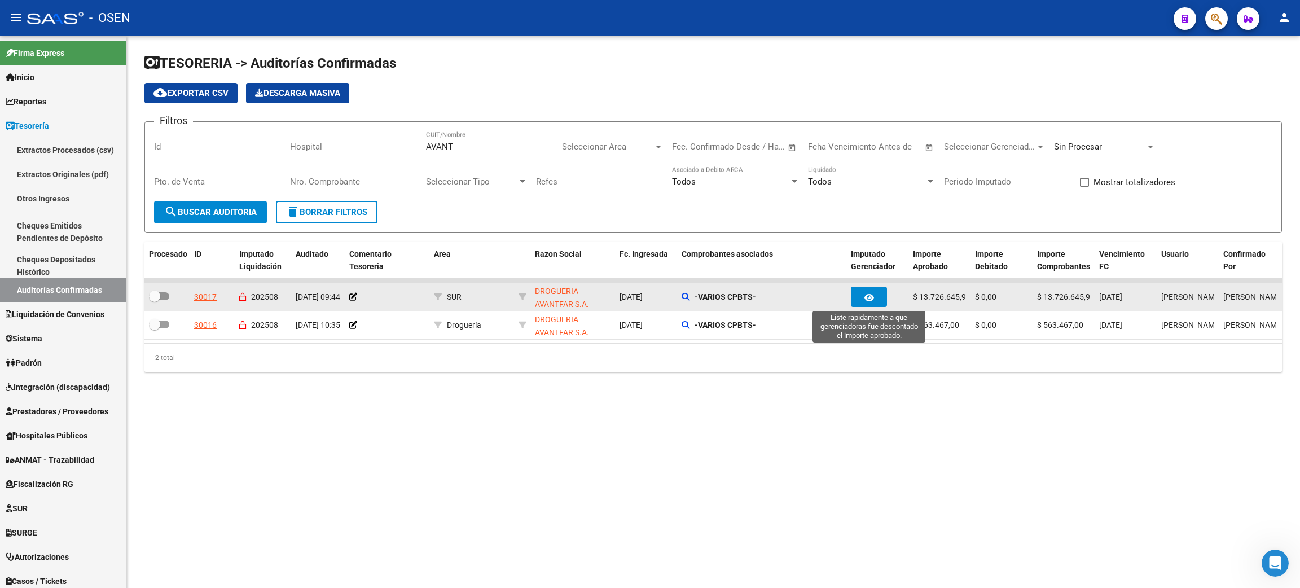
click at [865, 293] on icon "button" at bounding box center [870, 297] width 10 height 8
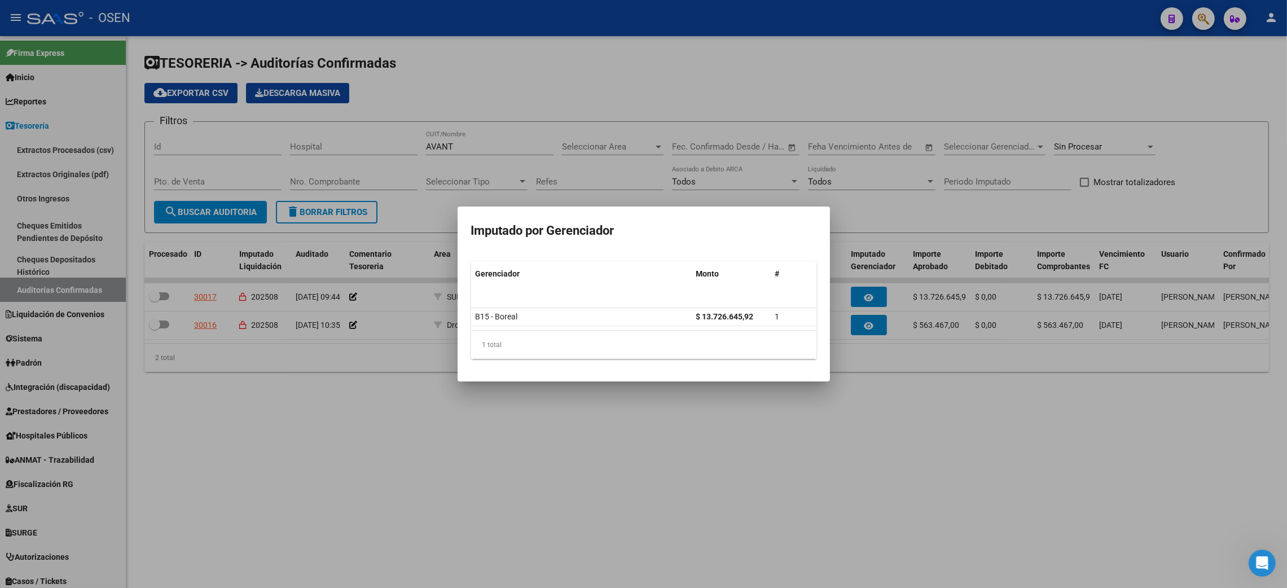
click at [865, 428] on div at bounding box center [643, 294] width 1287 height 588
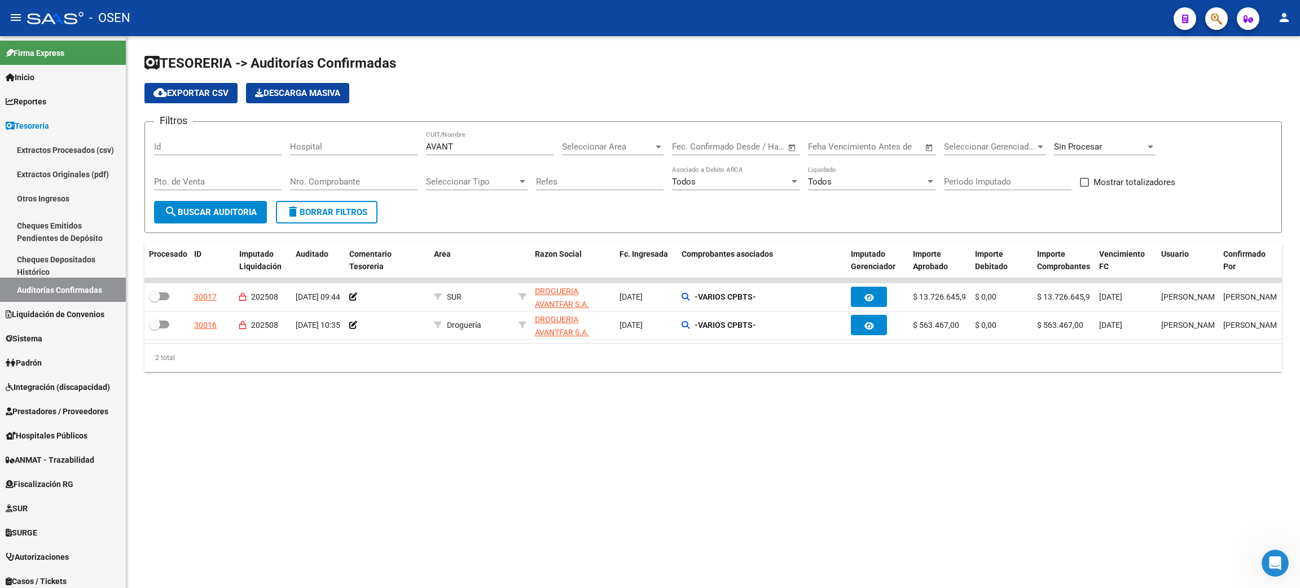
drag, startPoint x: 930, startPoint y: 456, endPoint x: 973, endPoint y: 384, distance: 84.3
click at [930, 456] on mat-sidenav-content "TESORERIA -> Auditorías Confirmadas cloud_download Exportar CSV Descarga Masiva…" at bounding box center [713, 312] width 1174 height 552
drag, startPoint x: 969, startPoint y: 257, endPoint x: 1004, endPoint y: 256, distance: 35.0
click at [1004, 256] on div "Procesado ID Imputado Liquidación Auditado Comentario Tesoreria Area Razon Soci…" at bounding box center [890, 260] width 1492 height 37
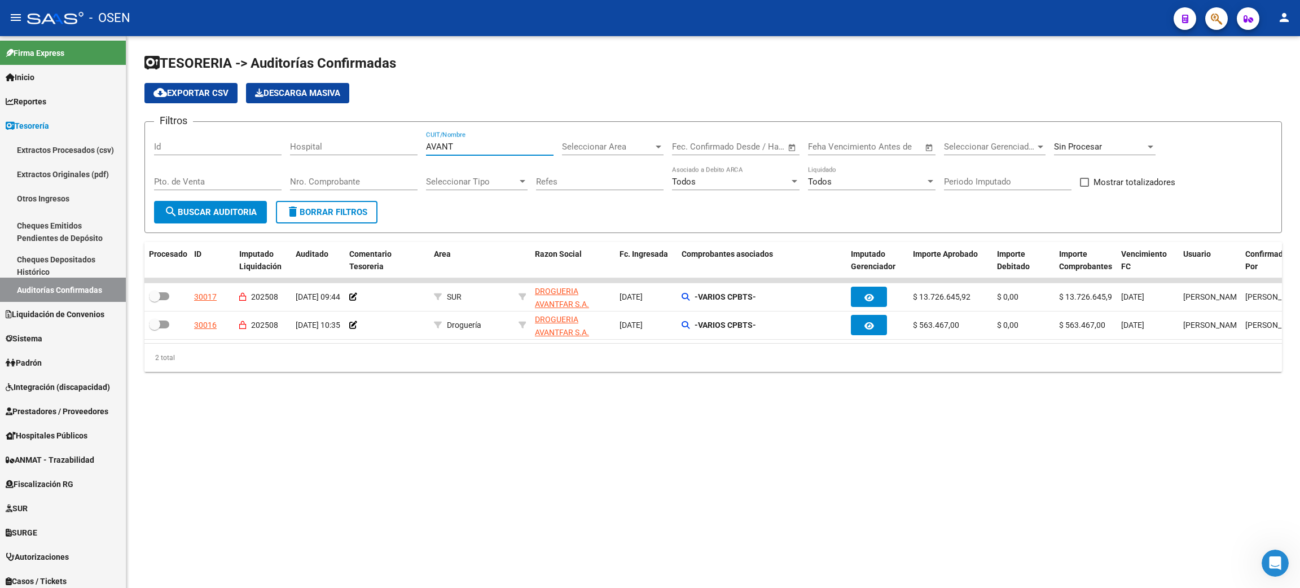
drag, startPoint x: 453, startPoint y: 142, endPoint x: 367, endPoint y: 141, distance: 85.8
click at [367, 141] on div "Filtros Id Hospital AVANT CUIT/Nombre Seleccionar Area Seleccionar Area Fecha i…" at bounding box center [713, 166] width 1119 height 70
type input "ORIEN"
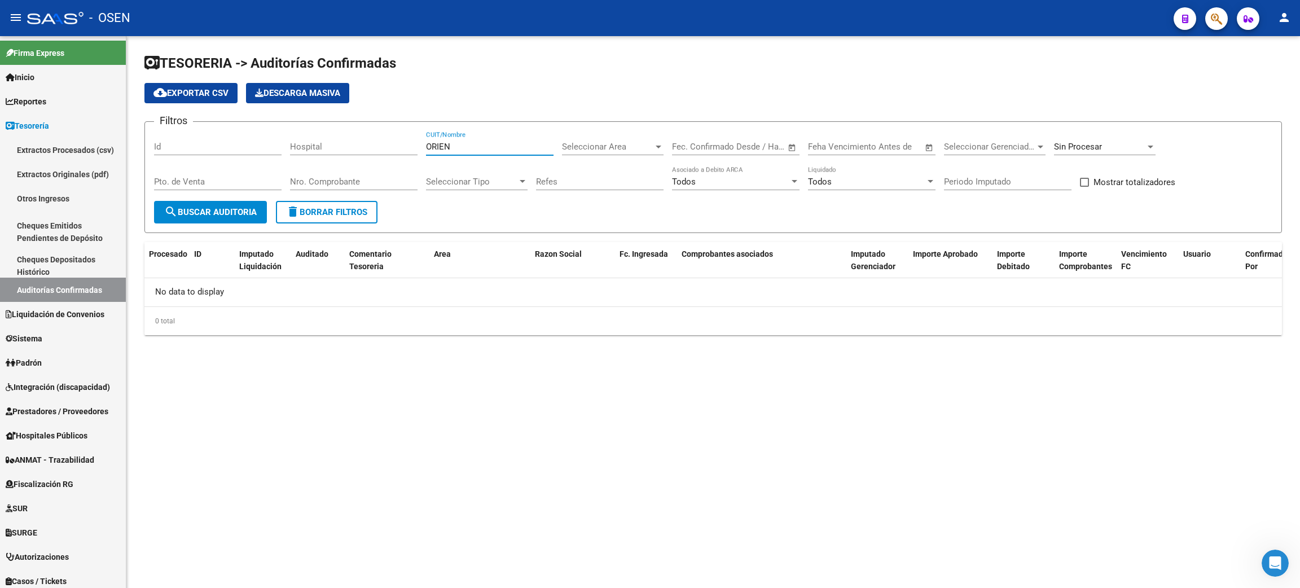
drag, startPoint x: 469, startPoint y: 144, endPoint x: 321, endPoint y: 130, distance: 148.5
click at [327, 141] on div "Filtros Id Hospital ORIEN CUIT/Nombre Seleccionar Area Seleccionar Area Fecha i…" at bounding box center [713, 166] width 1119 height 70
